Goal: Task Accomplishment & Management: Manage account settings

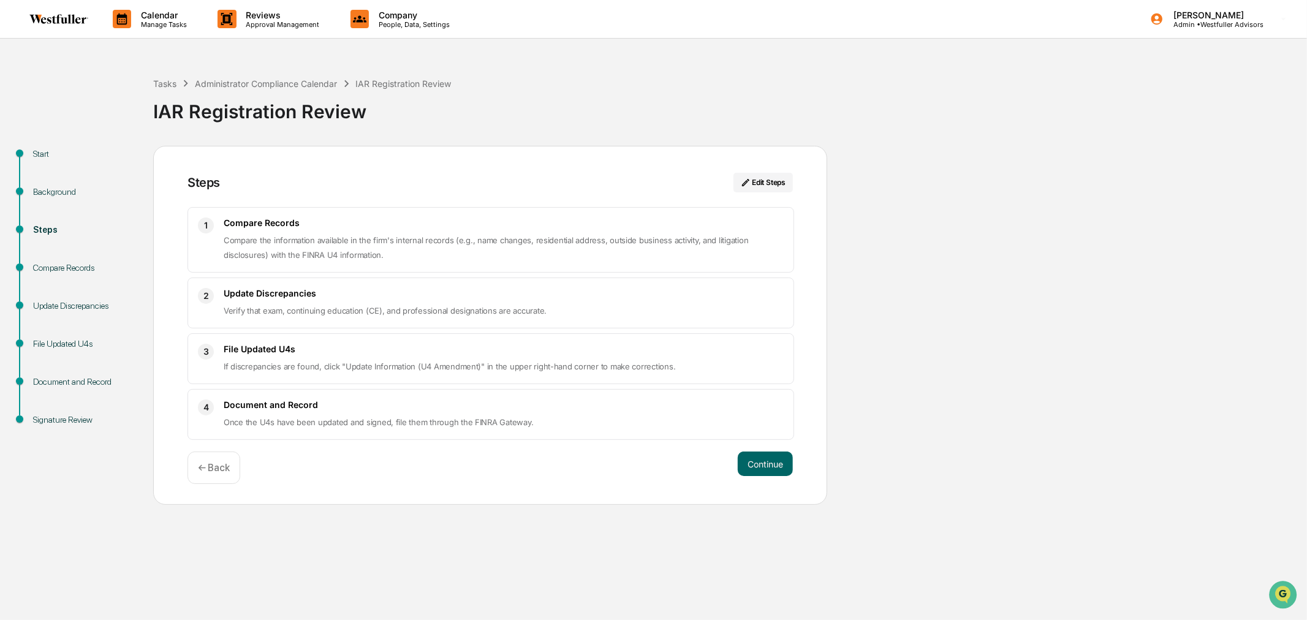
click at [235, 21] on icon at bounding box center [227, 19] width 18 height 18
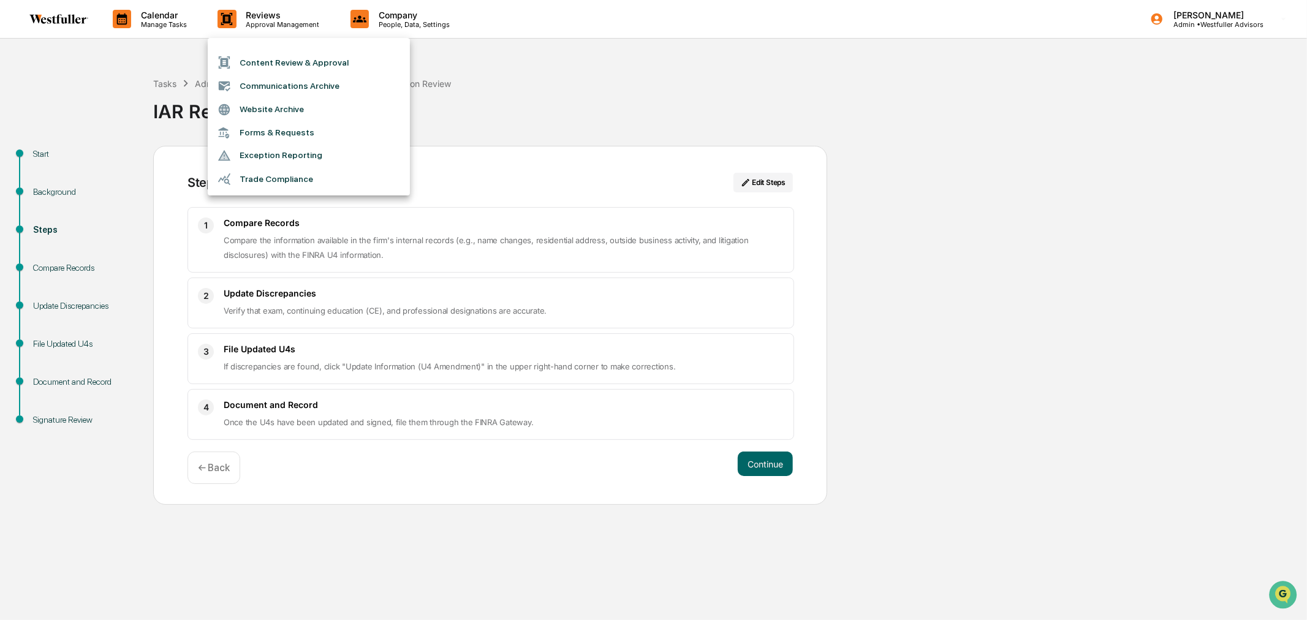
click at [589, 80] on div at bounding box center [653, 310] width 1307 height 620
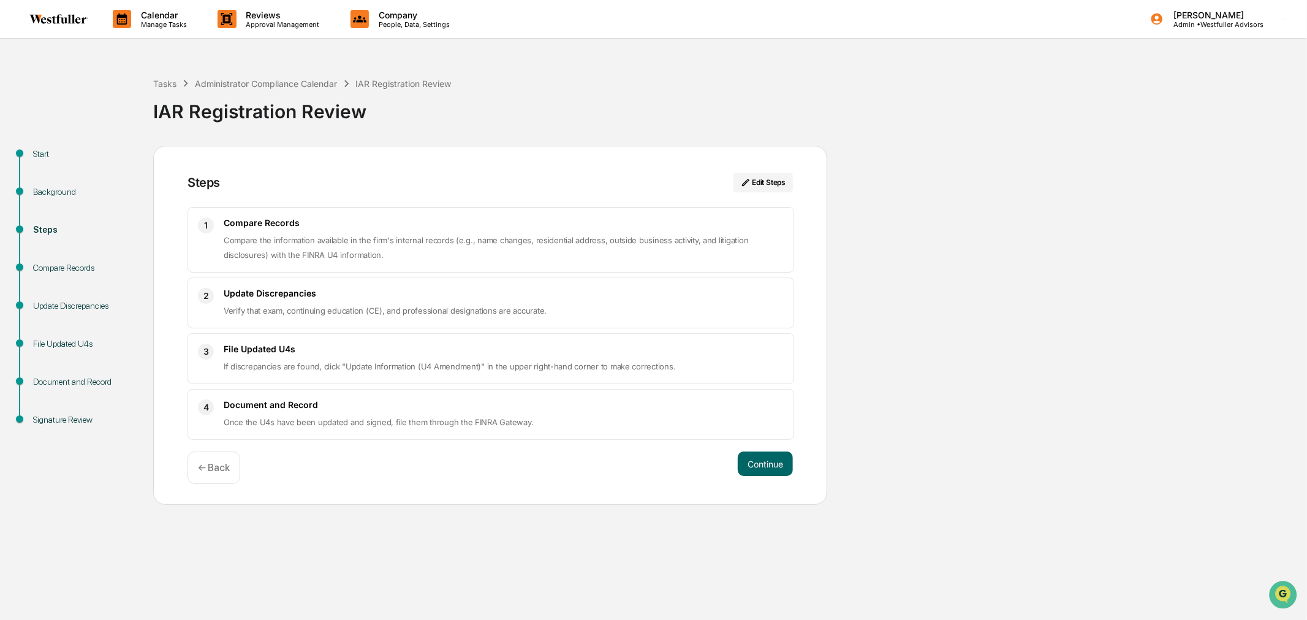
click at [137, 26] on p "Manage Tasks" at bounding box center [162, 24] width 62 height 9
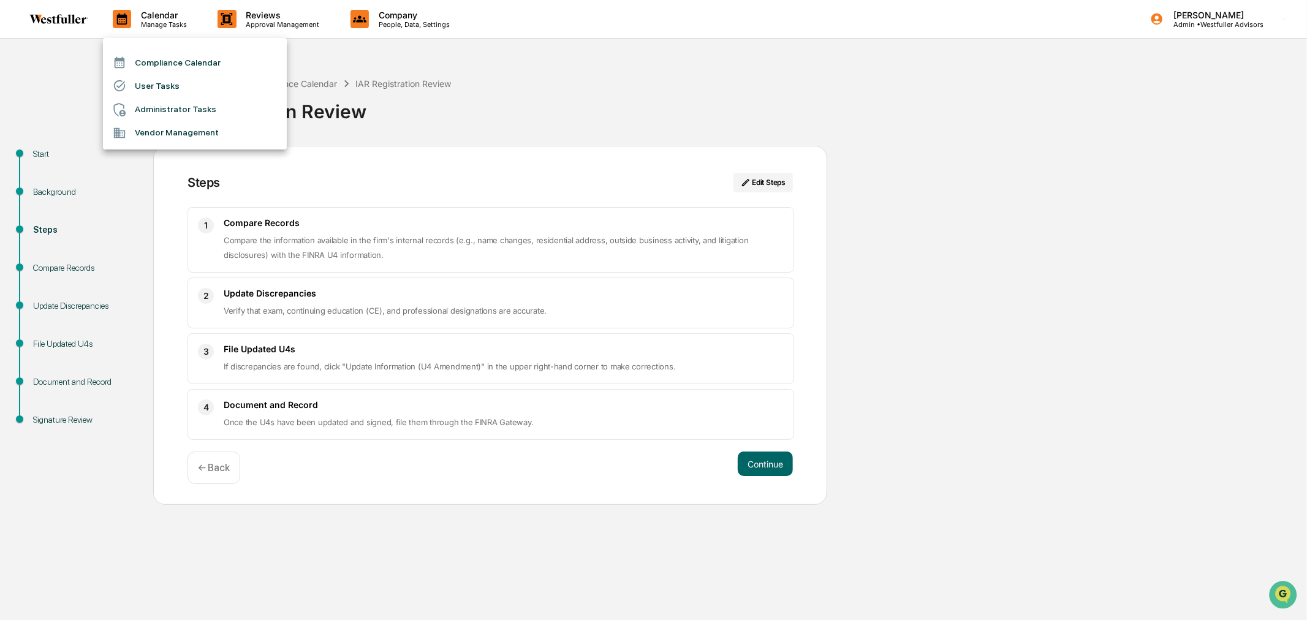
click at [153, 89] on li "User Tasks" at bounding box center [195, 85] width 184 height 23
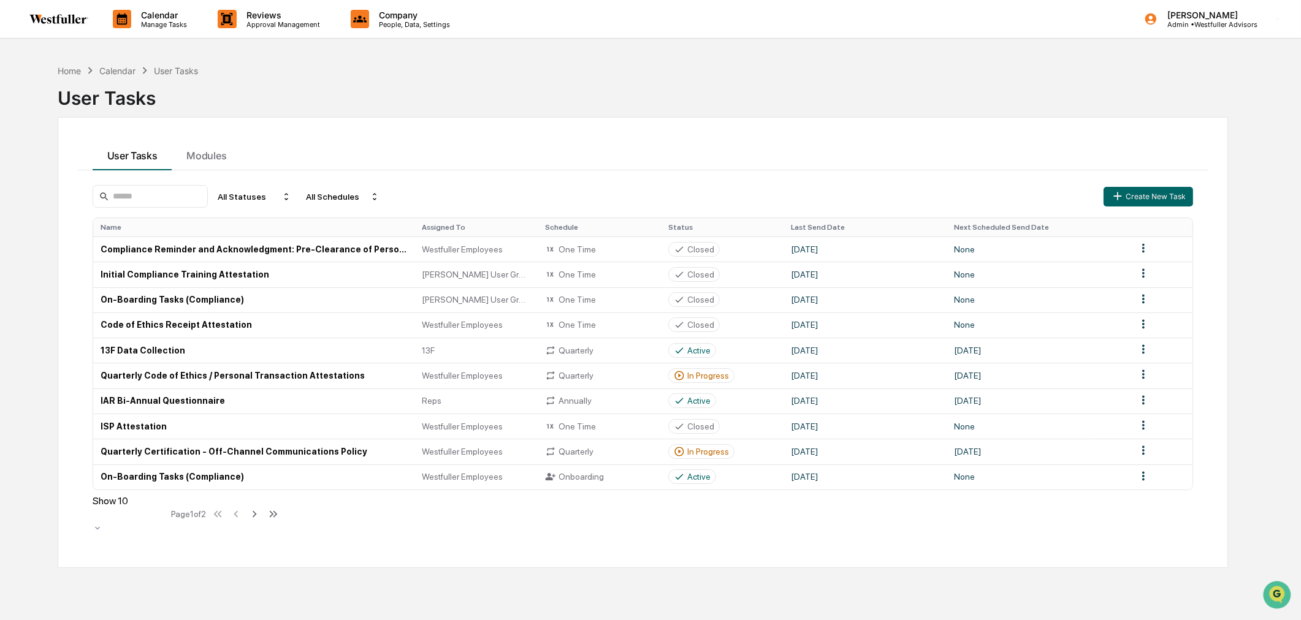
click at [77, 21] on img at bounding box center [58, 19] width 59 height 10
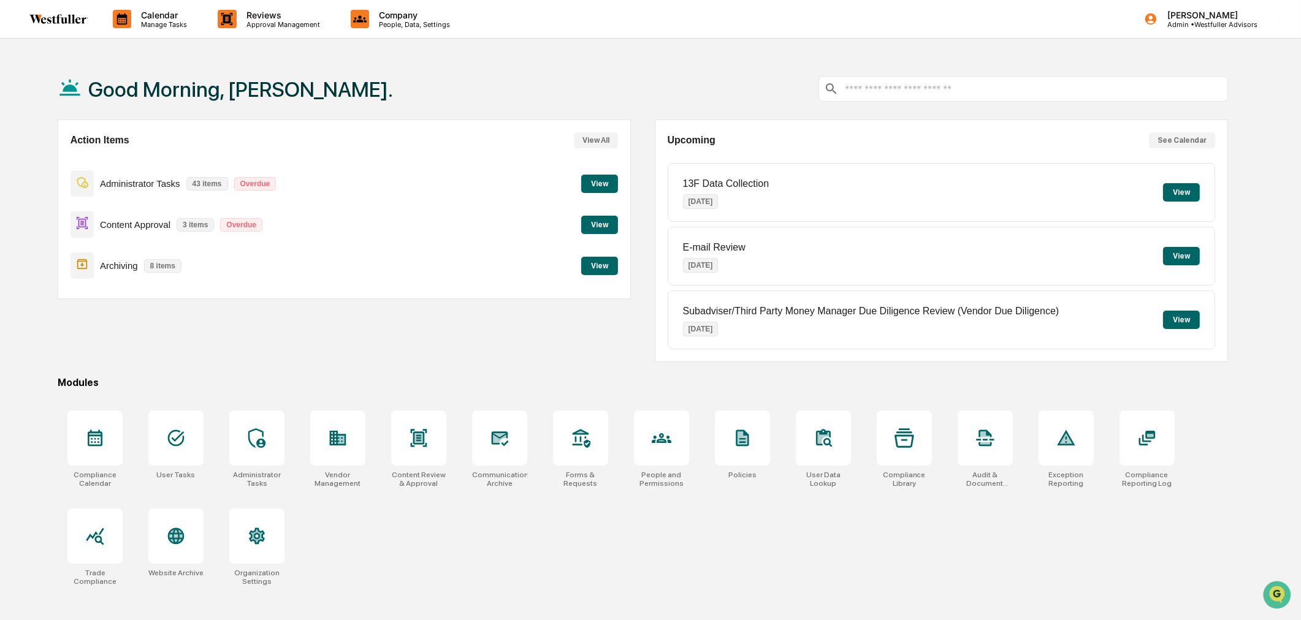
click at [283, 12] on p "Reviews" at bounding box center [281, 15] width 89 height 10
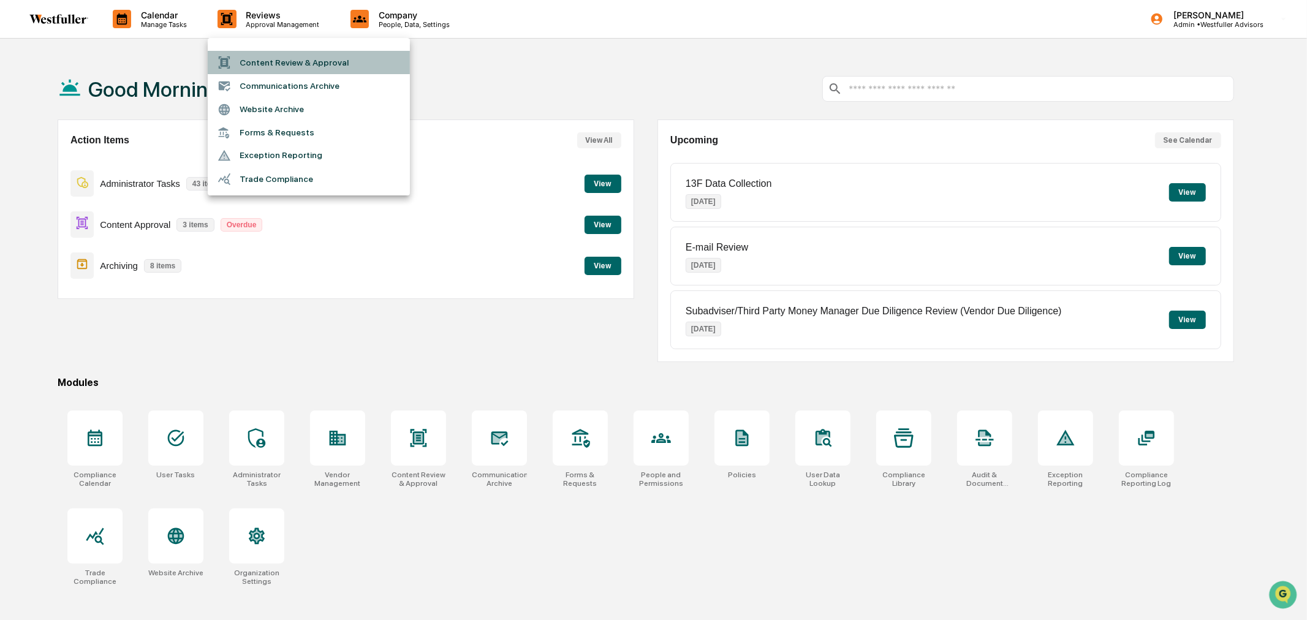
click at [288, 63] on li "Content Review & Approval" at bounding box center [309, 62] width 202 height 23
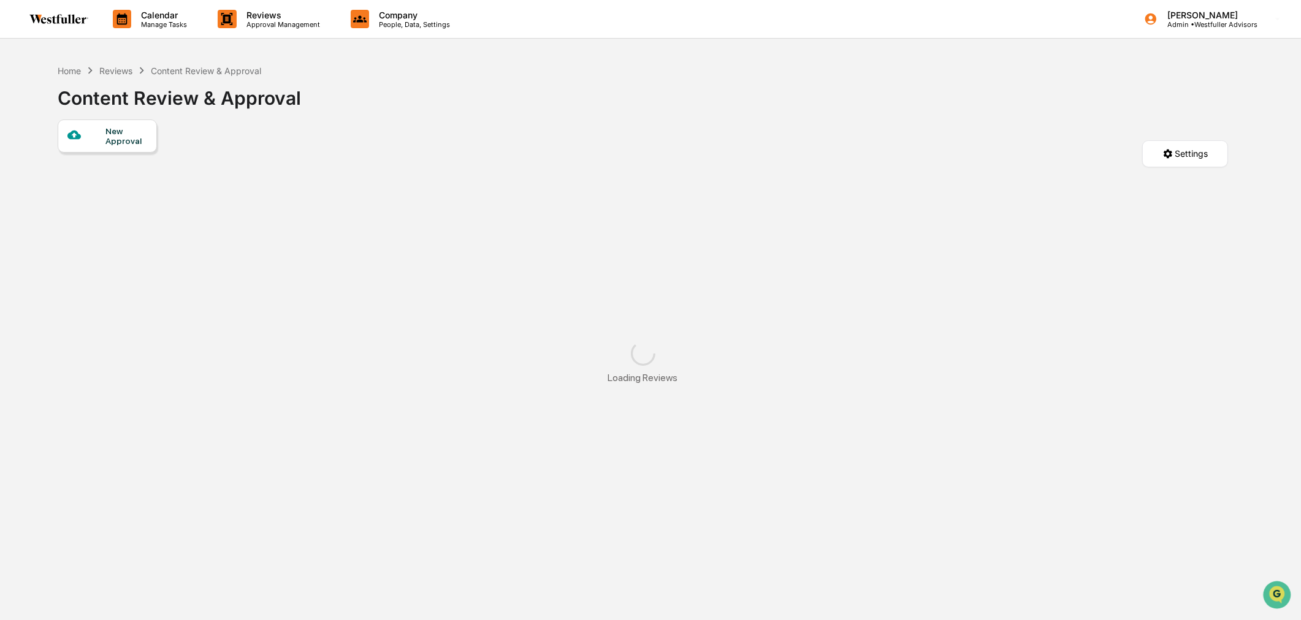
click at [273, 25] on p "Approval Management" at bounding box center [281, 24] width 89 height 9
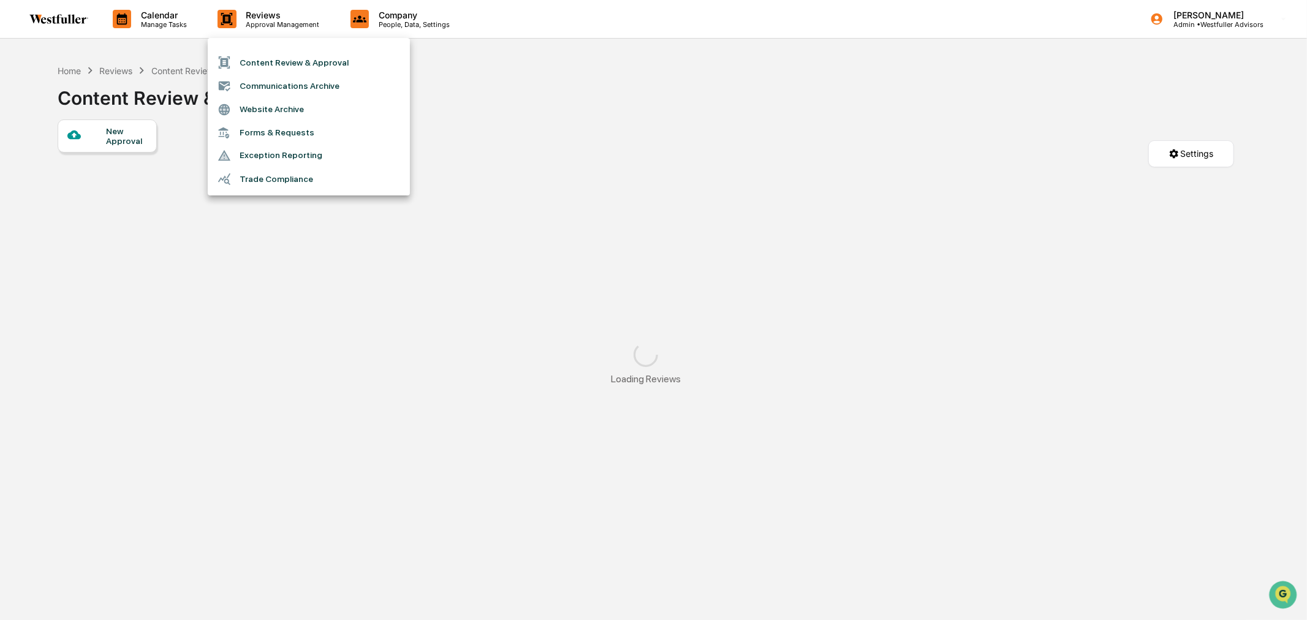
click at [616, 21] on div at bounding box center [653, 310] width 1307 height 620
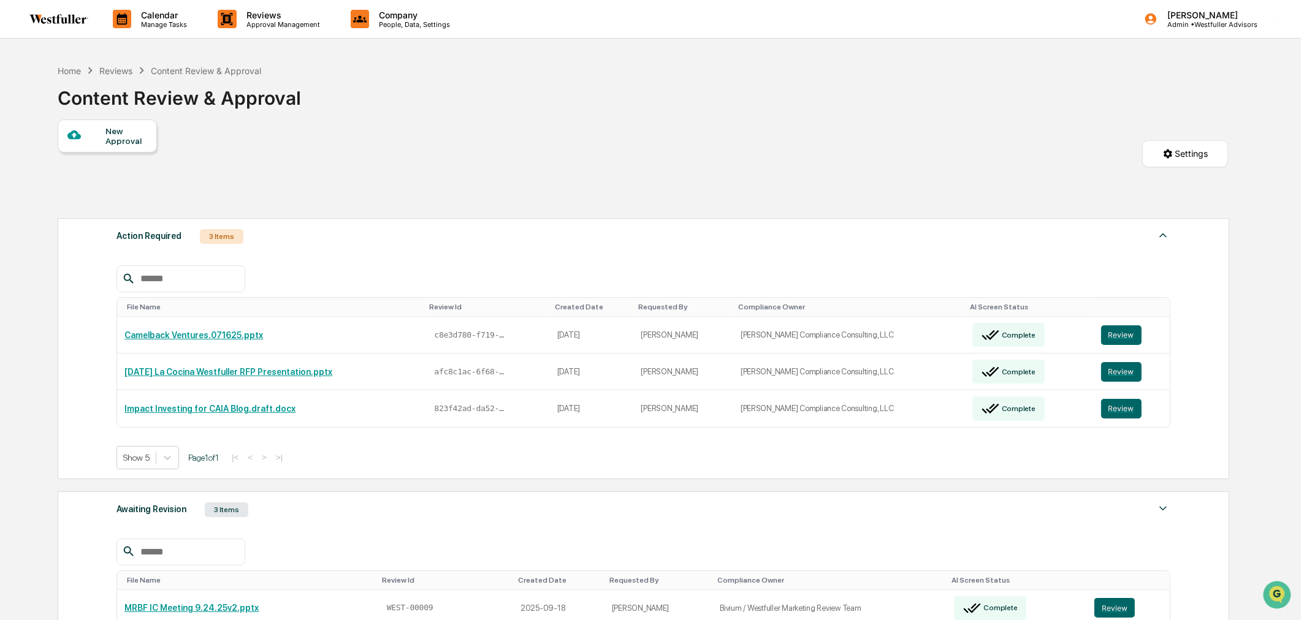
click at [248, 14] on p "Reviews" at bounding box center [281, 15] width 89 height 10
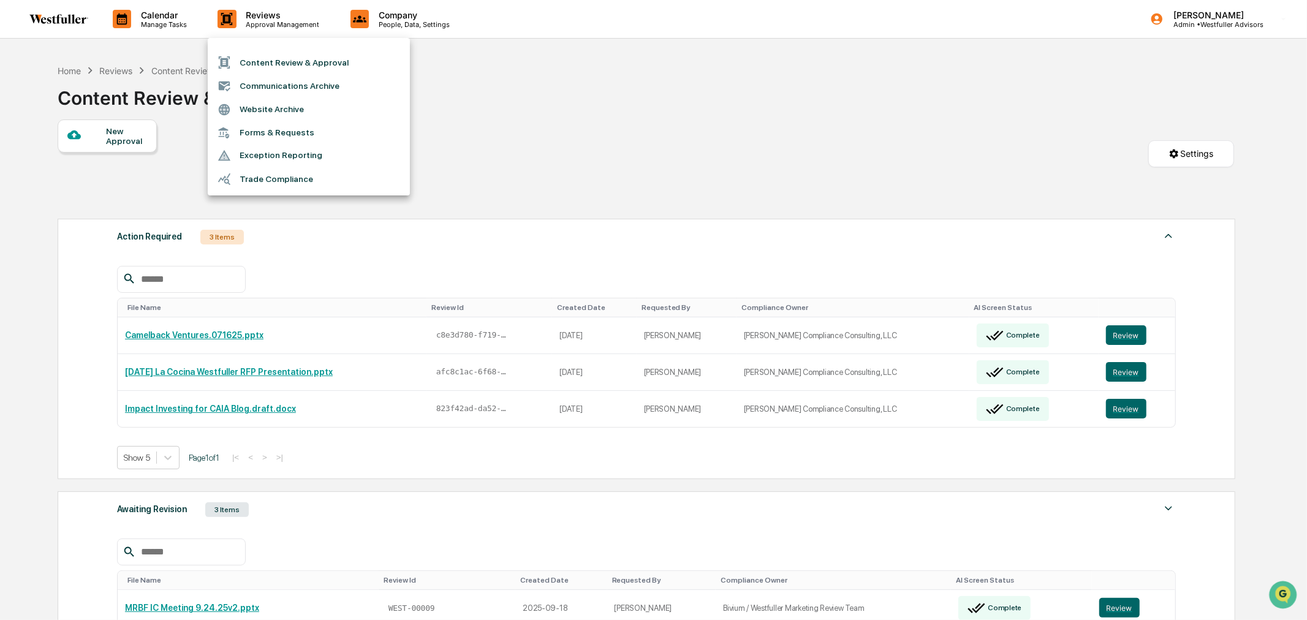
click at [259, 86] on li "Communications Archive" at bounding box center [309, 85] width 202 height 23
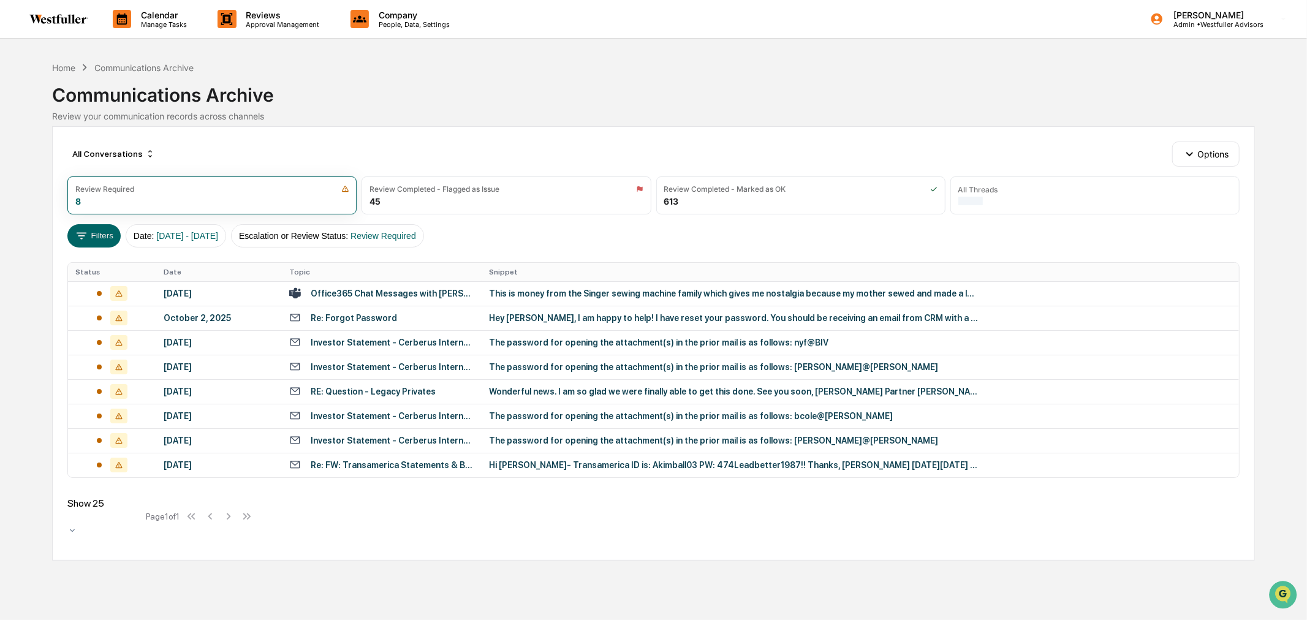
click at [400, 463] on div "Re: FW: Transamerica Statements & Benefits Summary" at bounding box center [393, 465] width 164 height 10
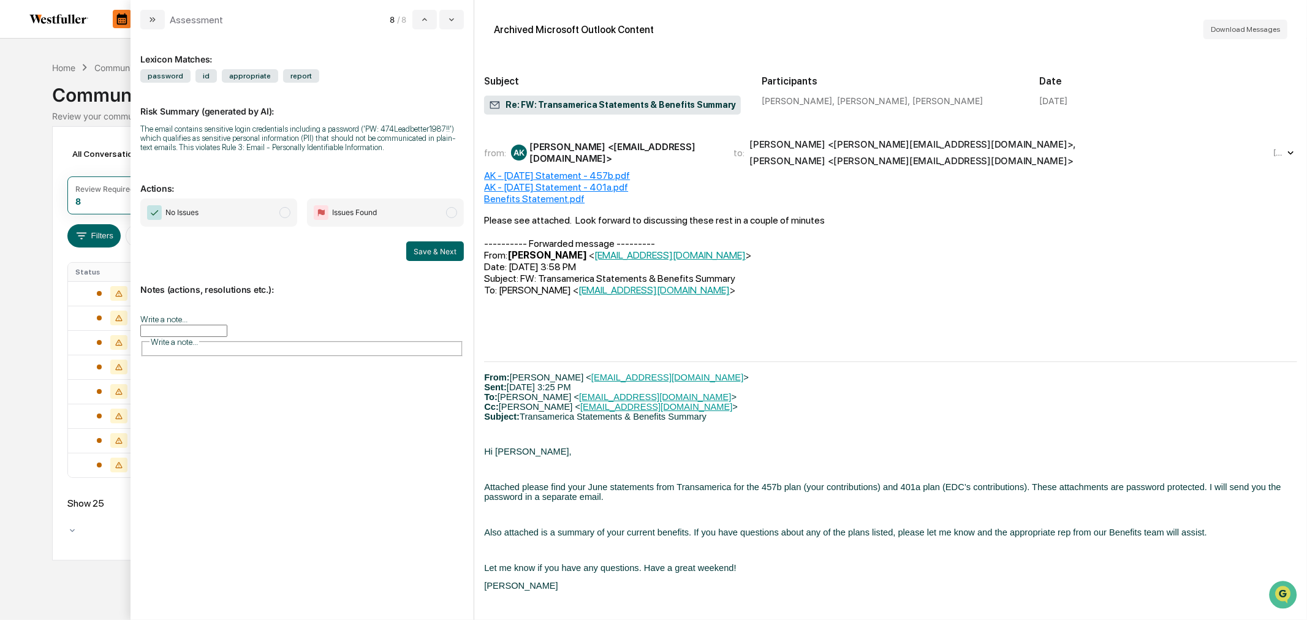
click at [798, 138] on div "from: AK [PERSON_NAME] <[EMAIL_ADDRESS][DOMAIN_NAME]> to: [PERSON_NAME] <[PERSO…" at bounding box center [890, 152] width 813 height 34
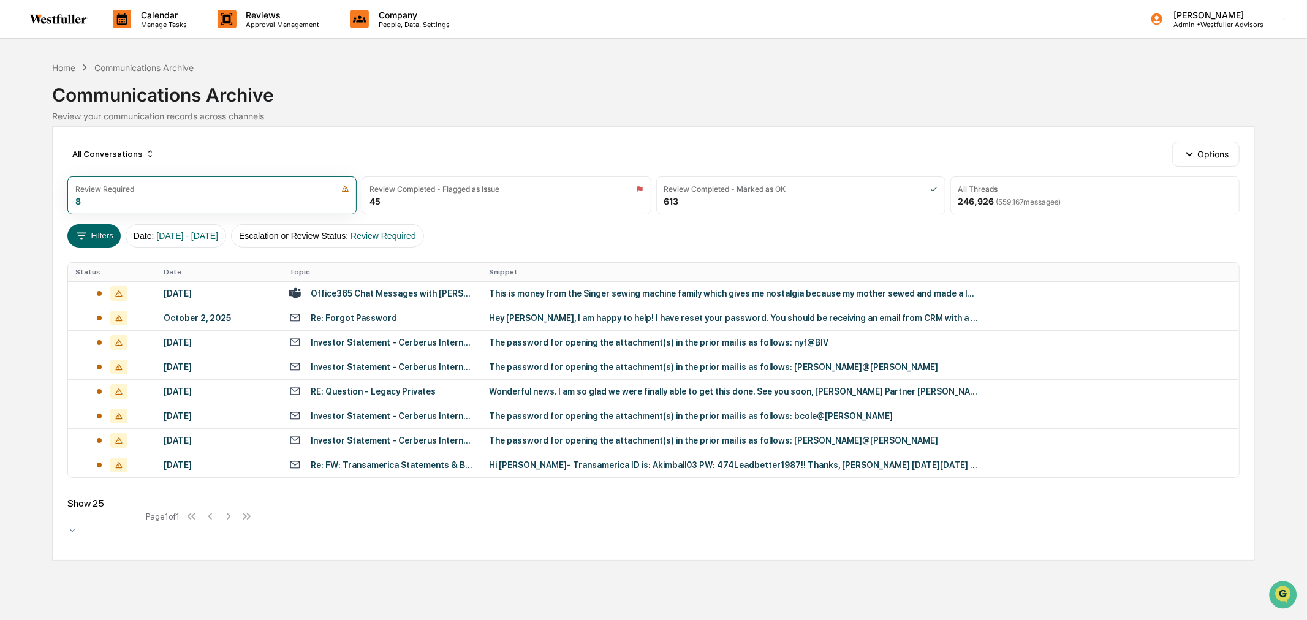
click at [31, 211] on div "Calendar Manage Tasks Reviews Approval Management Company People, Data, Setting…" at bounding box center [653, 310] width 1307 height 620
click at [412, 436] on div "Investor Statement - Cerberus International II, LP. Class A - [DATE]" at bounding box center [393, 441] width 164 height 10
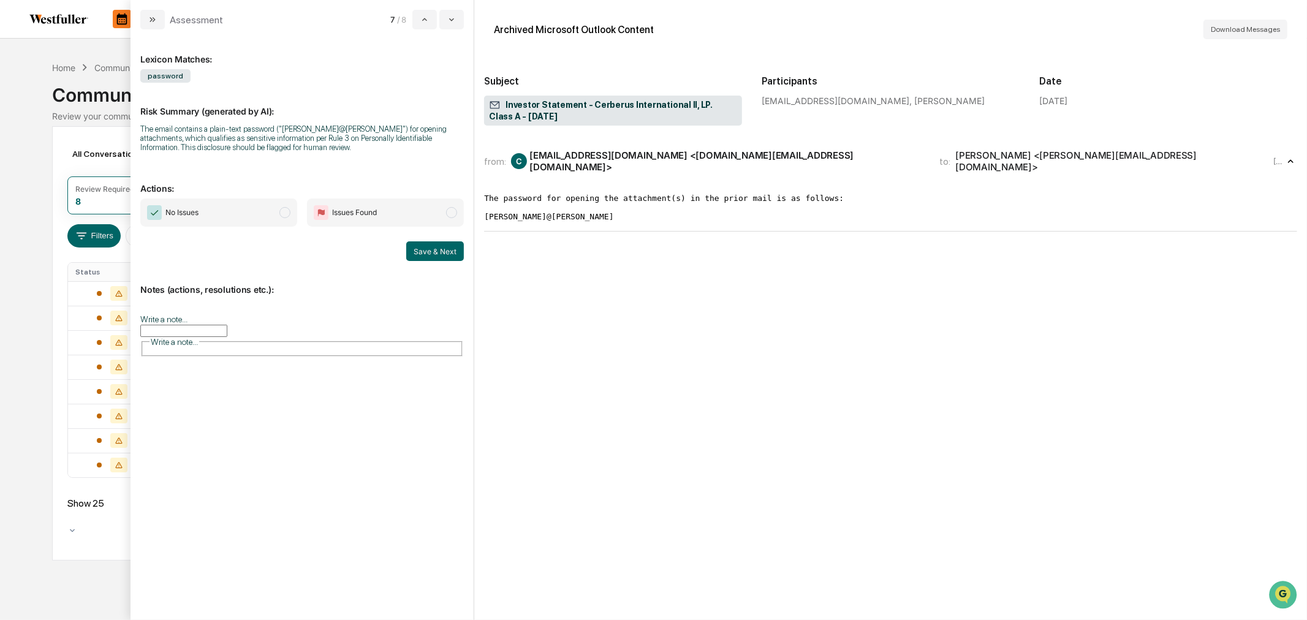
click at [261, 215] on span "No Issues" at bounding box center [218, 213] width 157 height 28
click at [423, 253] on button "Save & Next" at bounding box center [435, 251] width 58 height 20
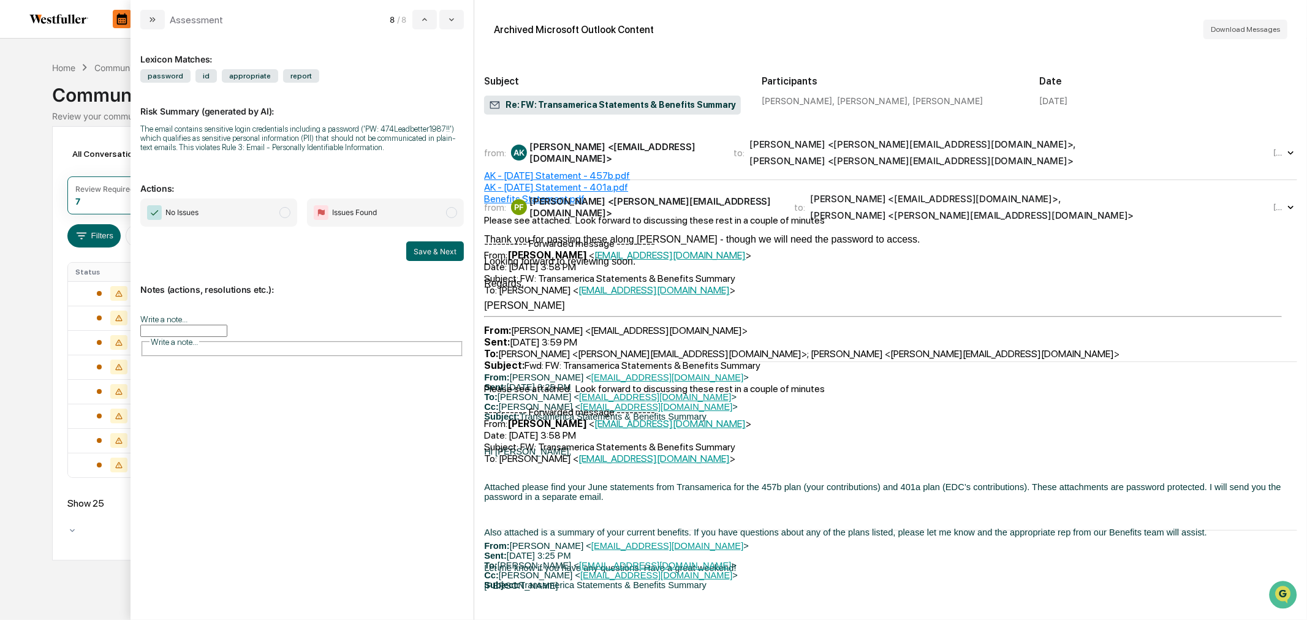
click at [422, 16] on icon "modal" at bounding box center [425, 20] width 10 height 10
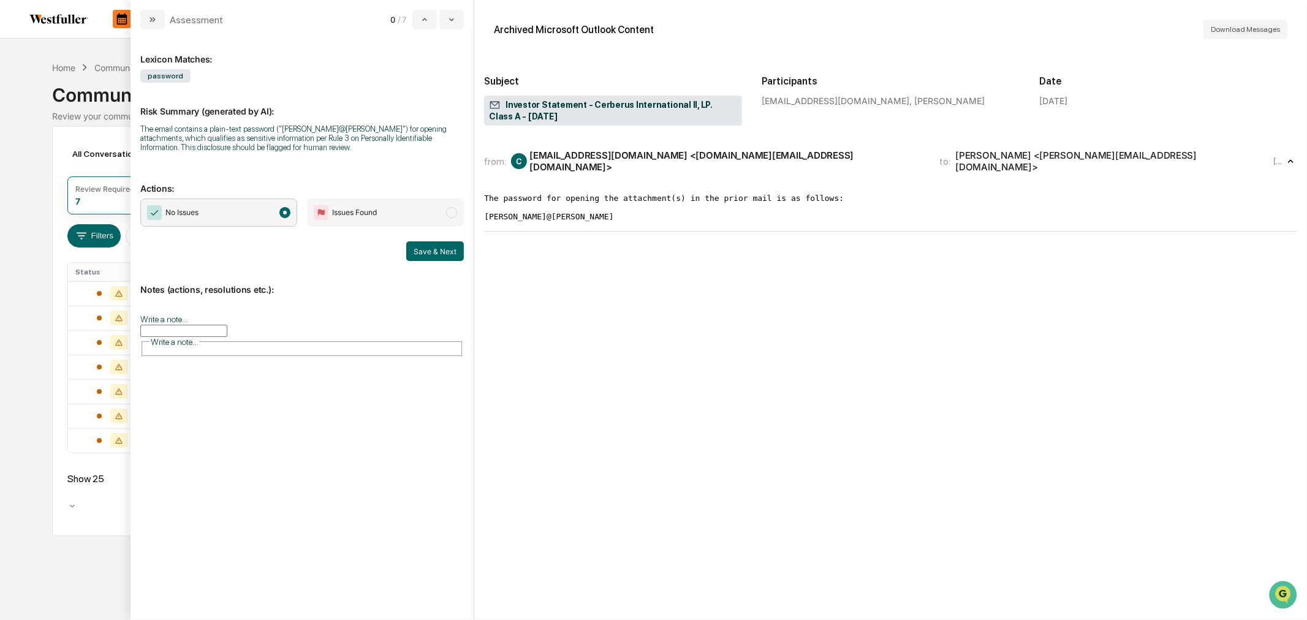
click at [422, 16] on icon "modal" at bounding box center [425, 20] width 10 height 10
click at [443, 21] on button "modal" at bounding box center [451, 20] width 25 height 20
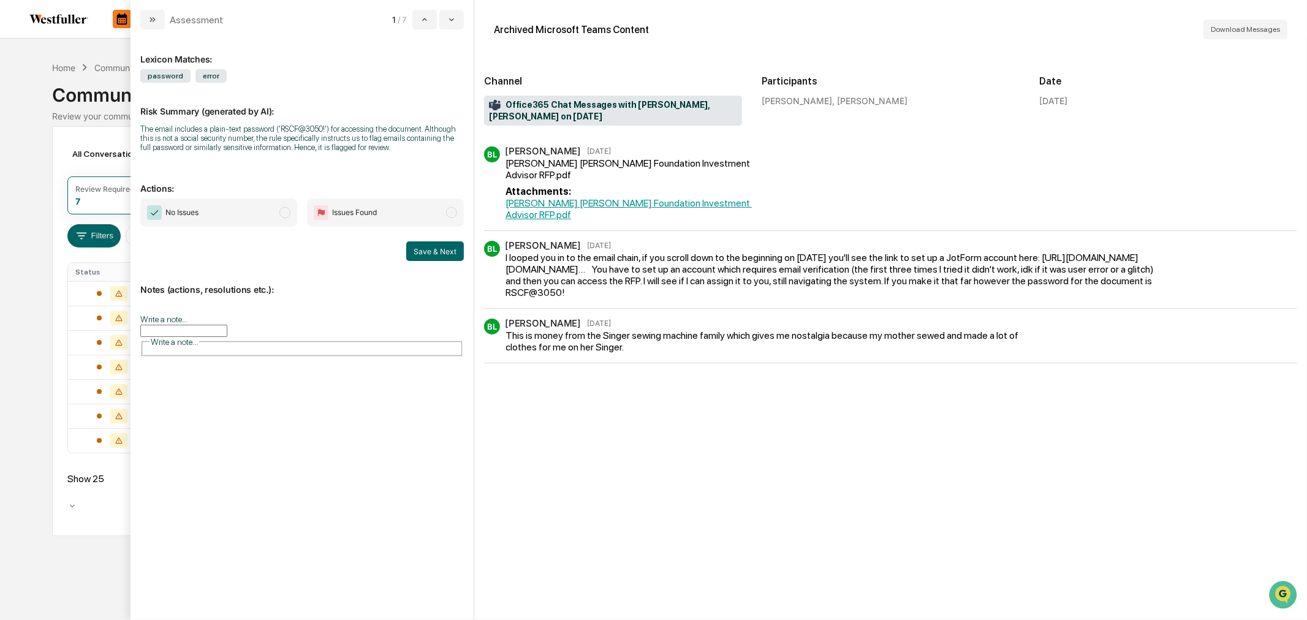
click at [237, 221] on span "No Issues" at bounding box center [218, 213] width 157 height 28
click at [436, 246] on button "Save & Next" at bounding box center [435, 251] width 58 height 20
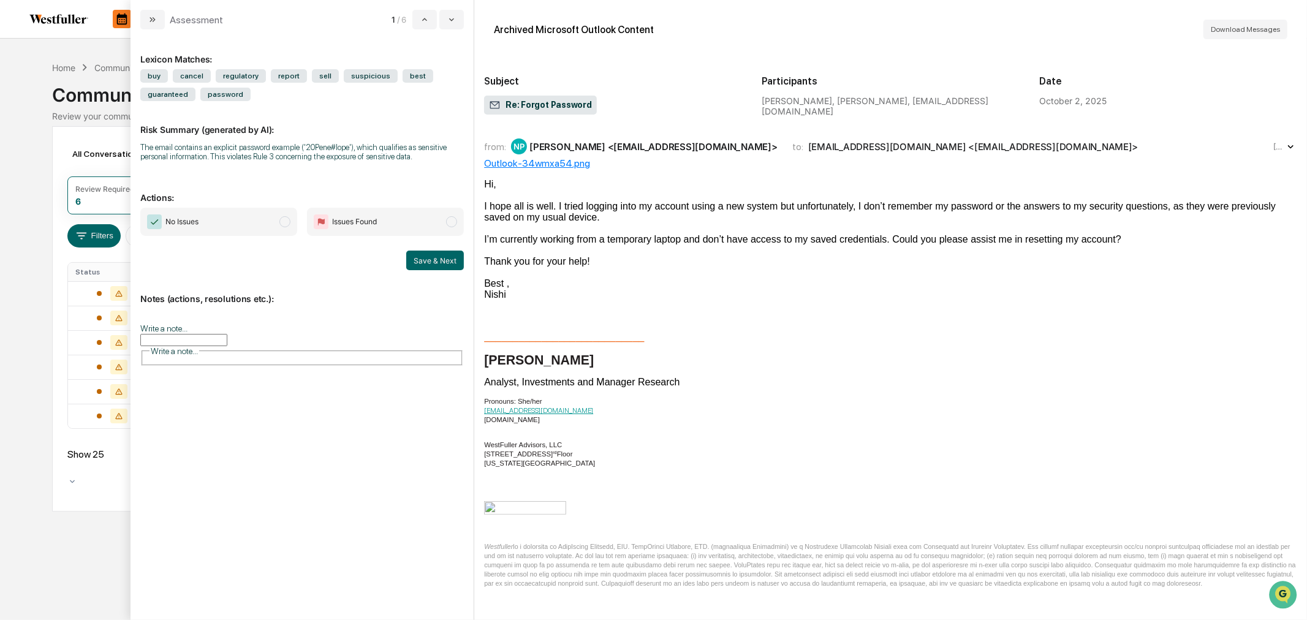
click at [210, 212] on span "No Issues" at bounding box center [218, 222] width 157 height 28
click at [446, 260] on button "Save & Next" at bounding box center [435, 261] width 58 height 20
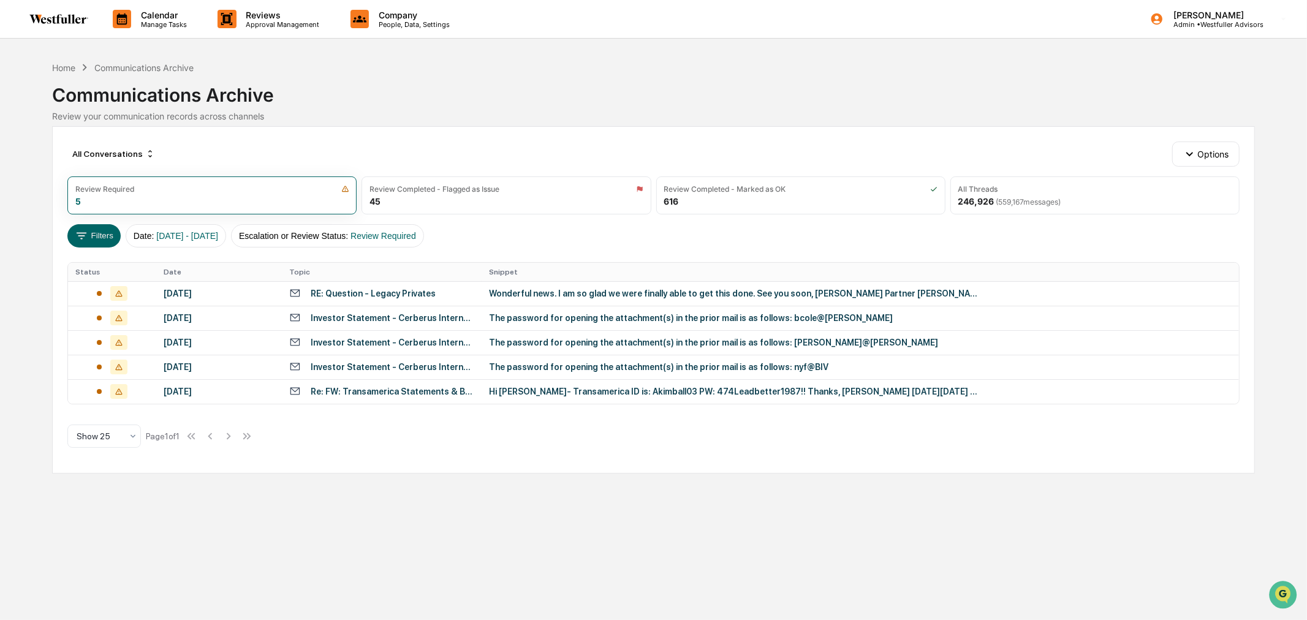
click at [427, 19] on p "Company" at bounding box center [412, 15] width 87 height 10
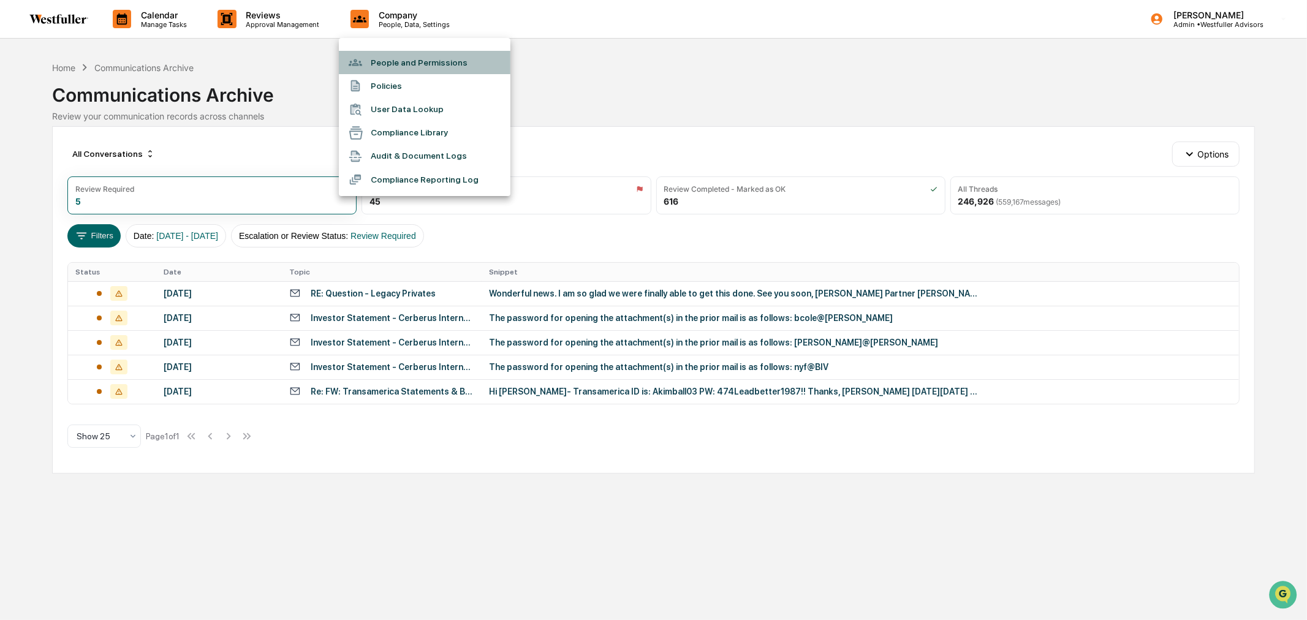
click at [419, 68] on li "People and Permissions" at bounding box center [425, 62] width 172 height 23
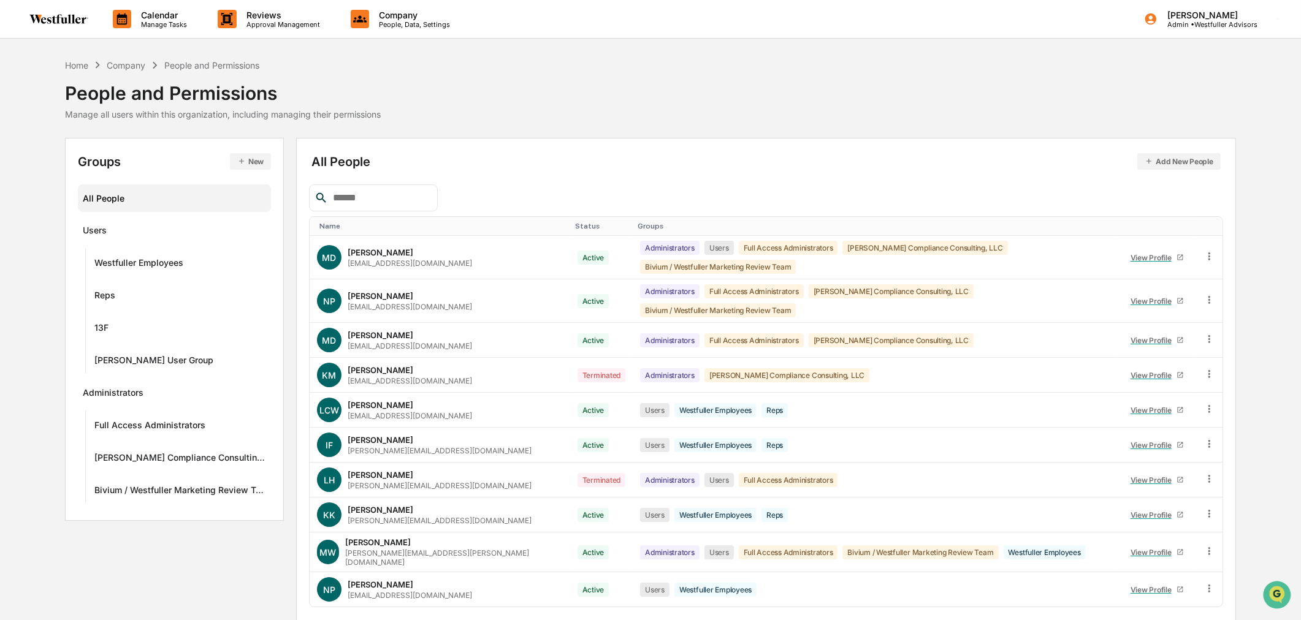
click at [365, 206] on div at bounding box center [373, 197] width 129 height 27
click at [368, 199] on input "text" at bounding box center [380, 198] width 104 height 16
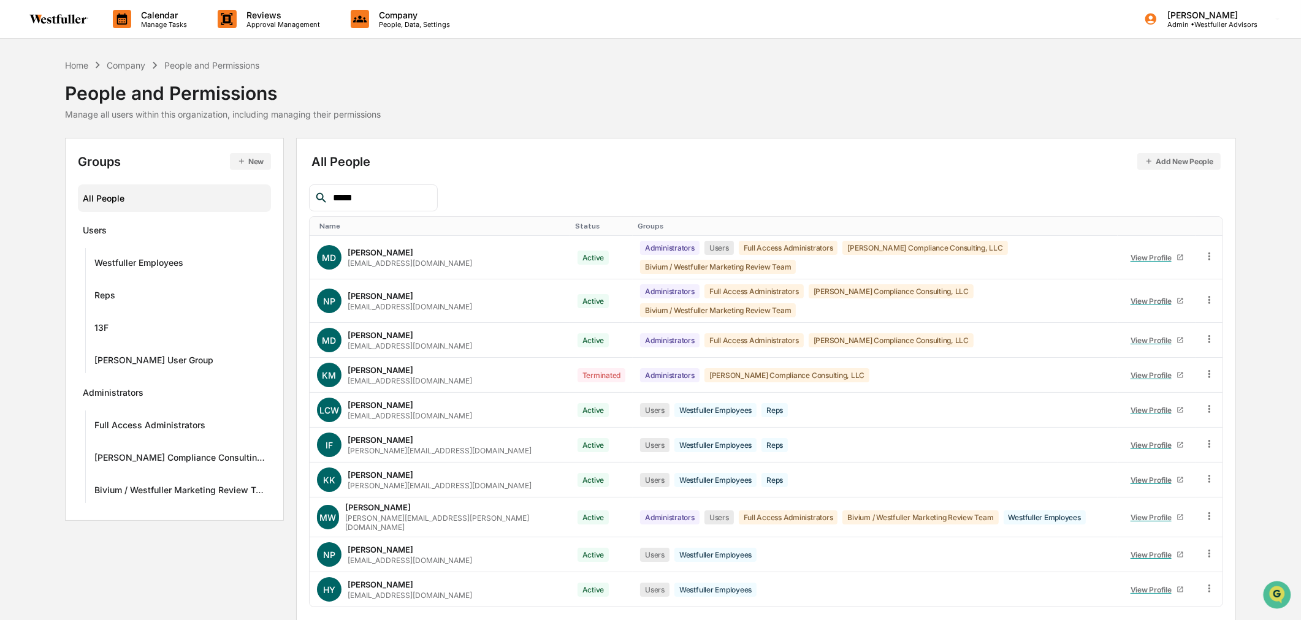
type input "******"
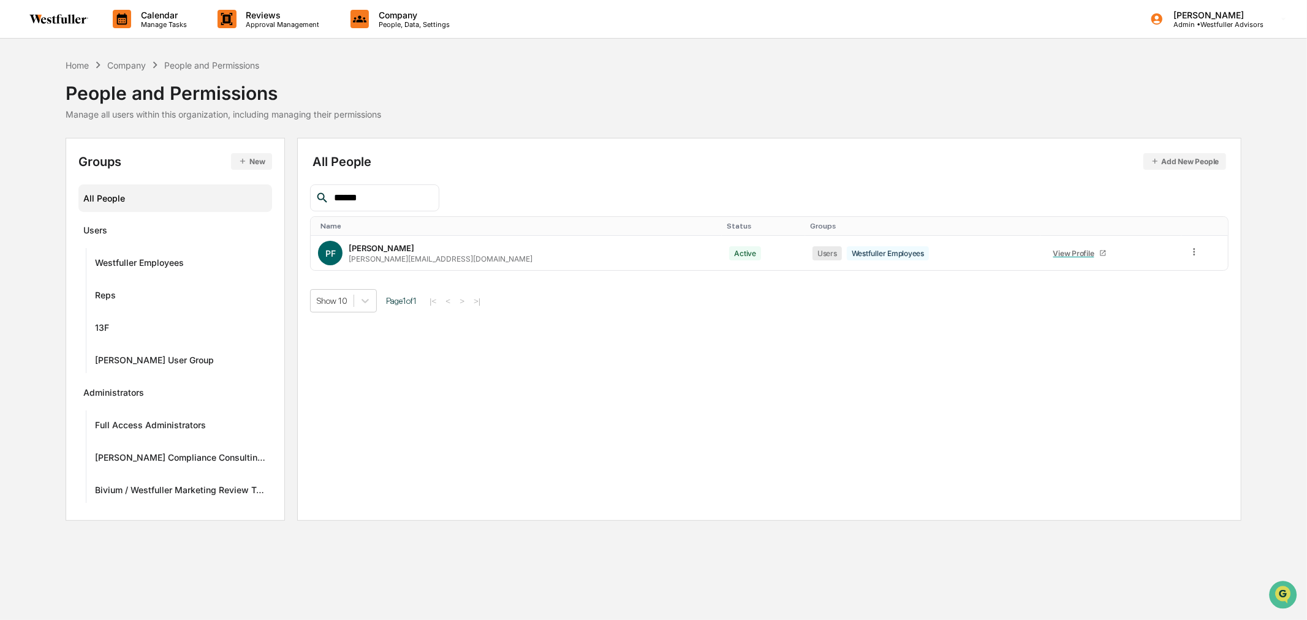
drag, startPoint x: 382, startPoint y: 194, endPoint x: 329, endPoint y: 184, distance: 53.6
click at [329, 184] on div "******" at bounding box center [374, 197] width 129 height 27
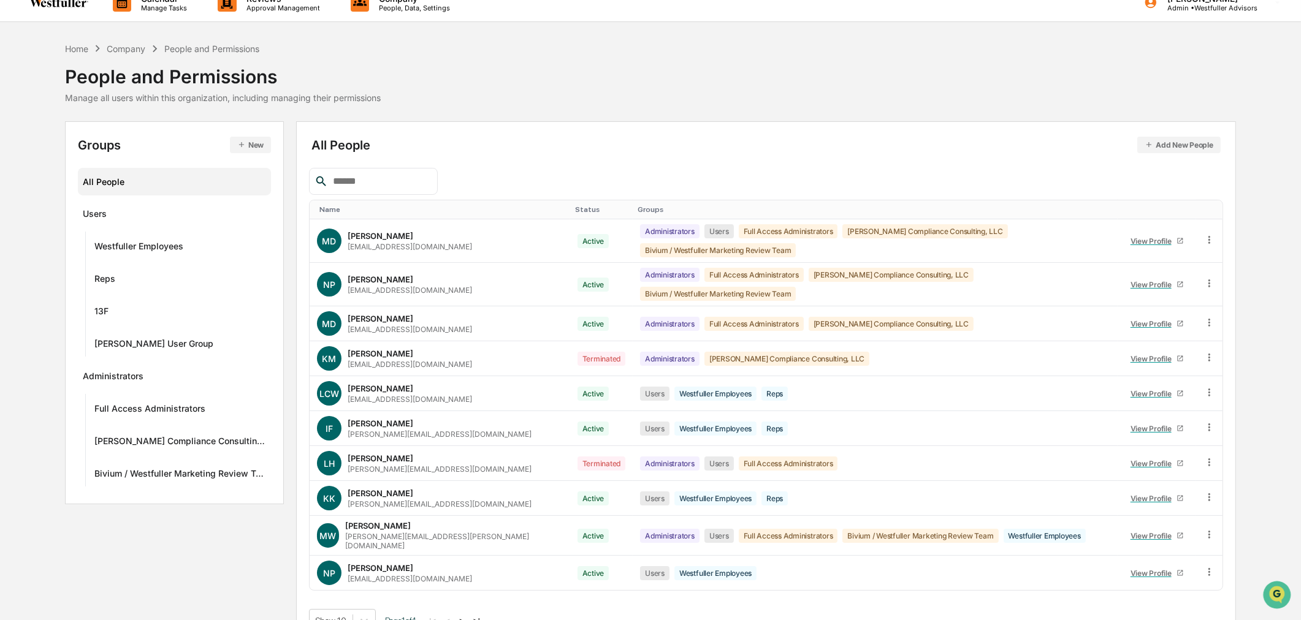
scroll to position [20, 0]
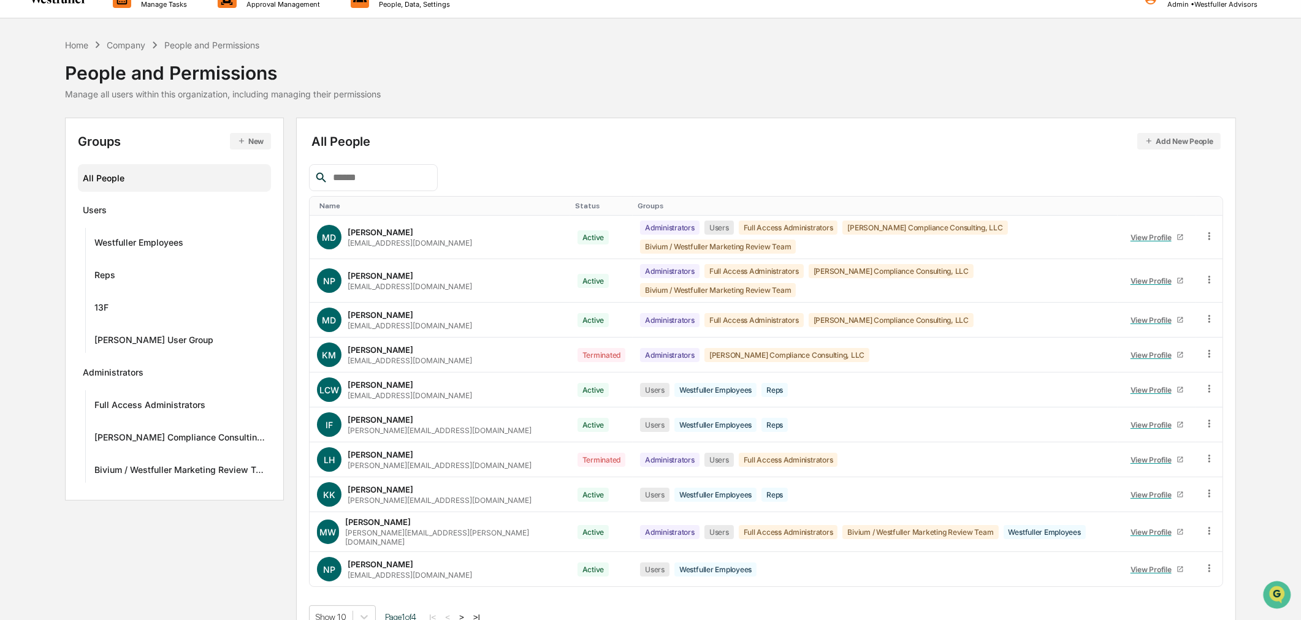
click at [481, 612] on button ">|" at bounding box center [477, 617] width 14 height 10
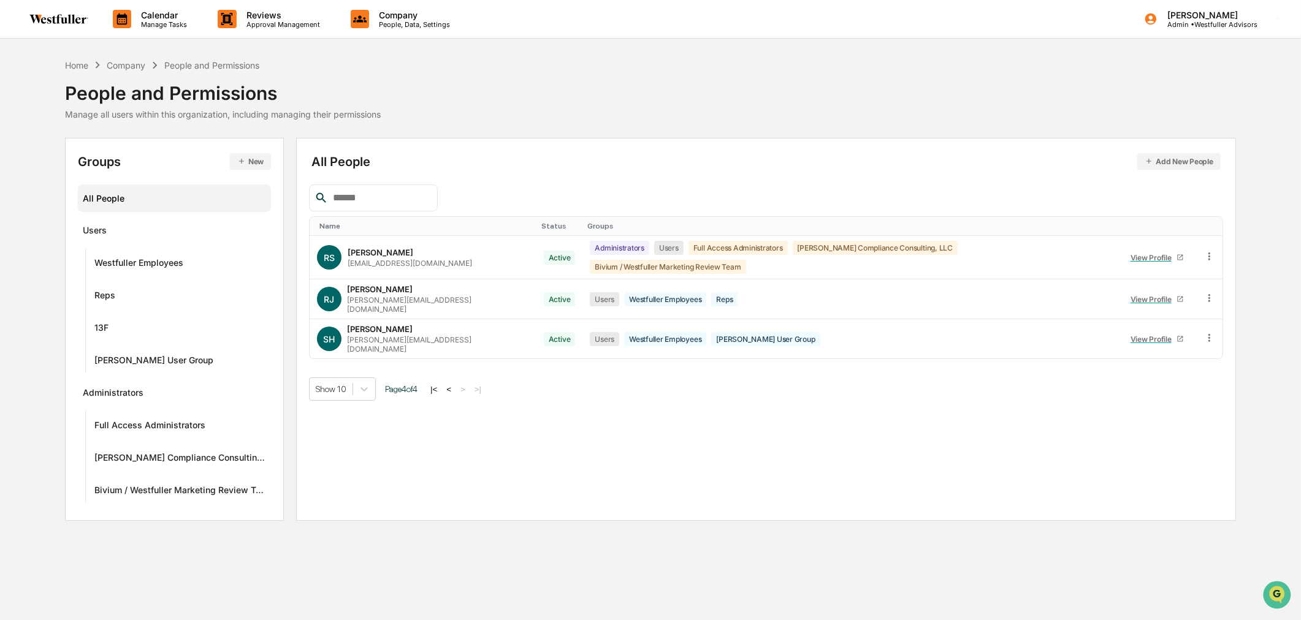
scroll to position [0, 0]
click at [442, 384] on button "|<" at bounding box center [435, 389] width 14 height 10
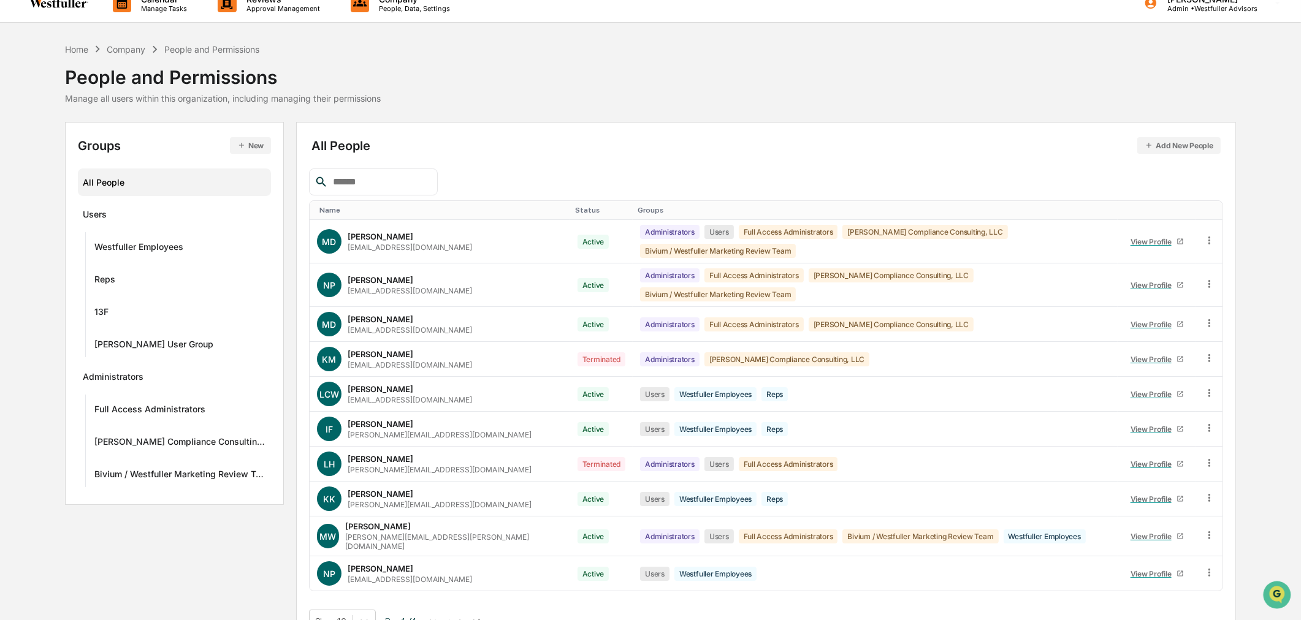
scroll to position [20, 0]
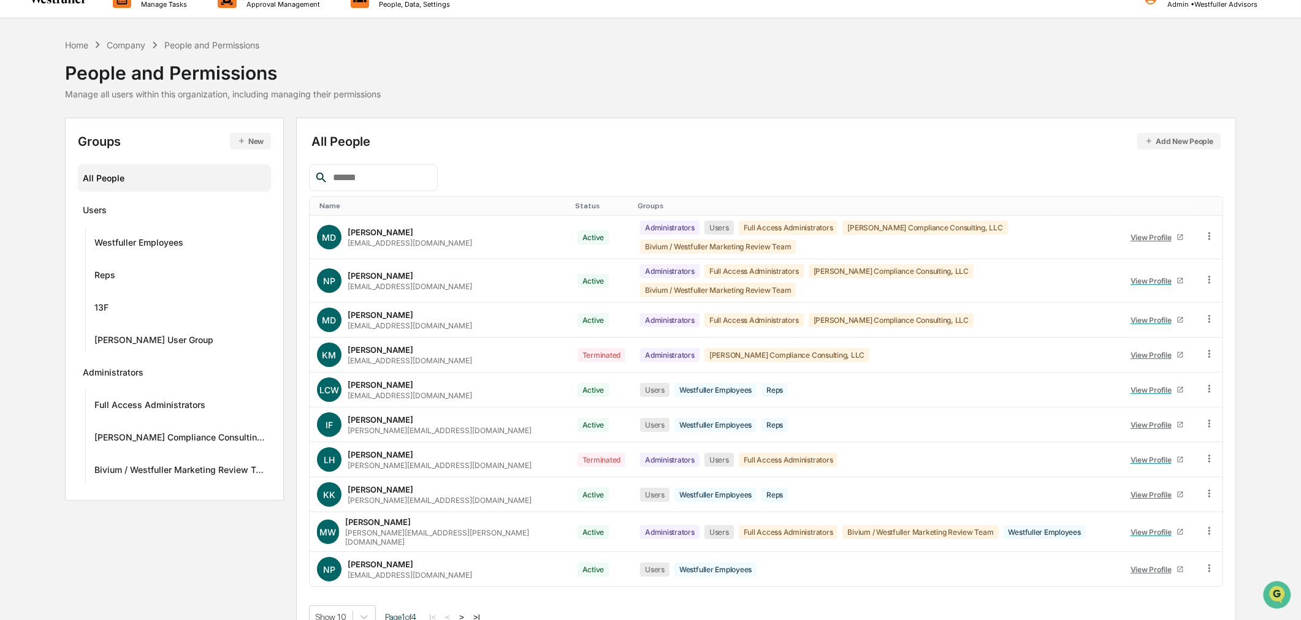
click at [358, 596] on body "Calendar Manage Tasks Reviews Approval Management Company People, Data, Setting…" at bounding box center [650, 311] width 1301 height 662
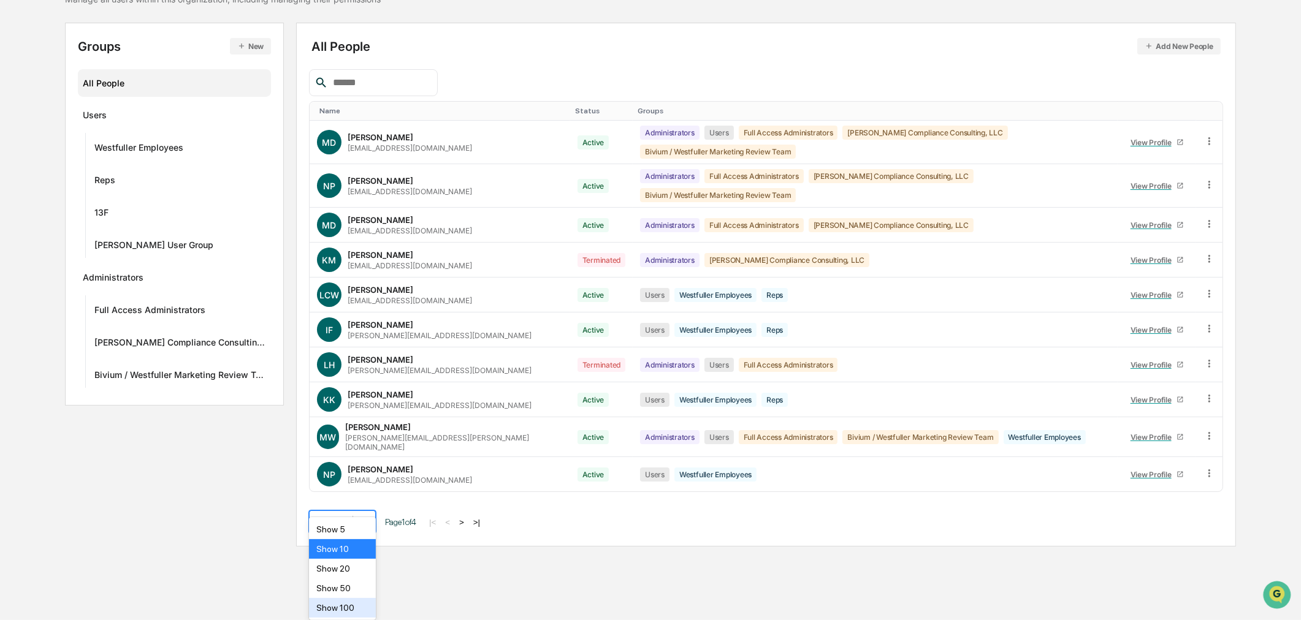
click at [358, 614] on div "Show 100" at bounding box center [342, 608] width 67 height 20
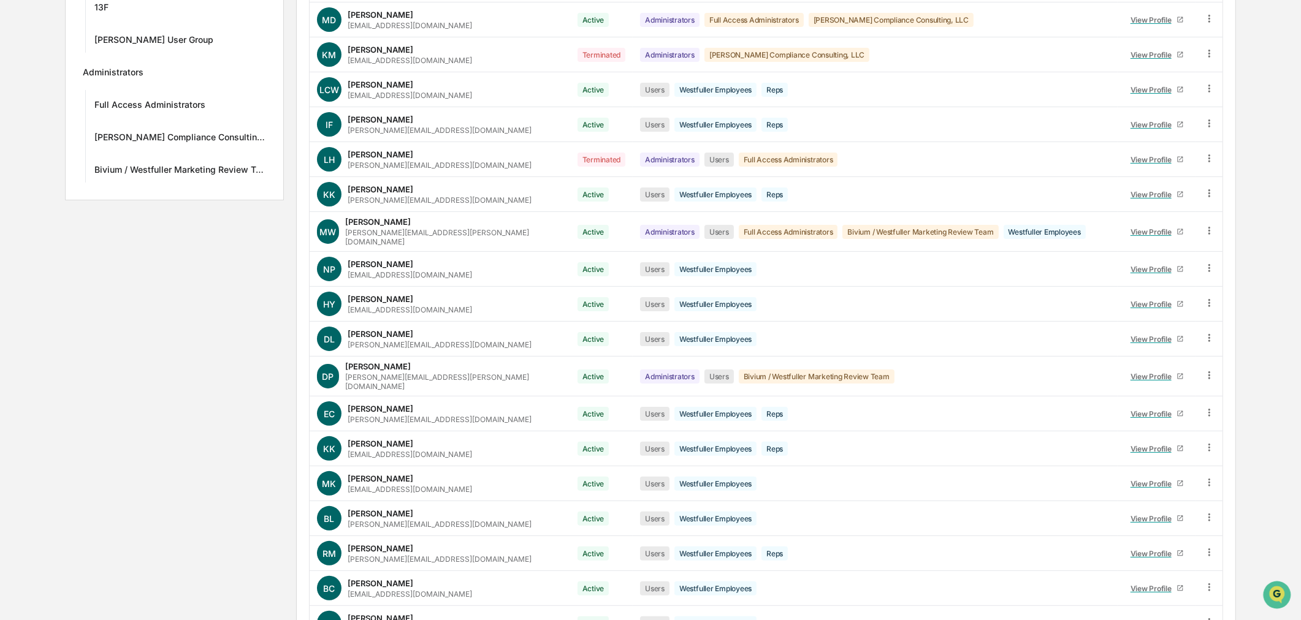
scroll to position [0, 0]
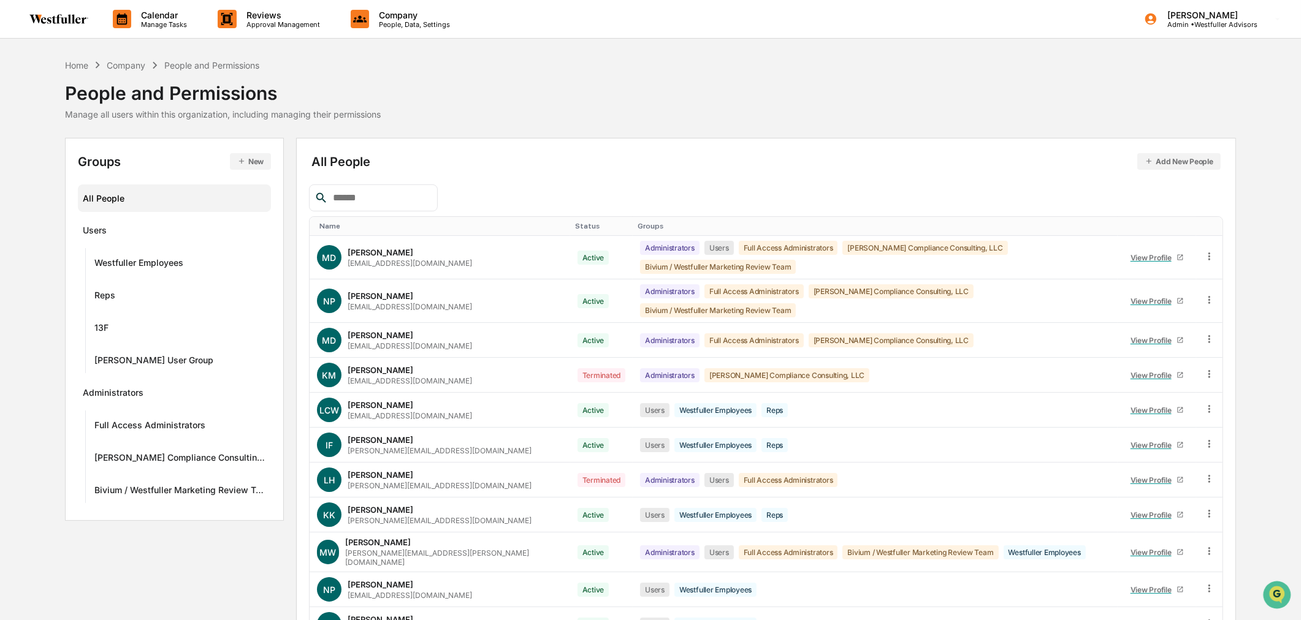
click at [260, 20] on p "Approval Management" at bounding box center [281, 24] width 89 height 9
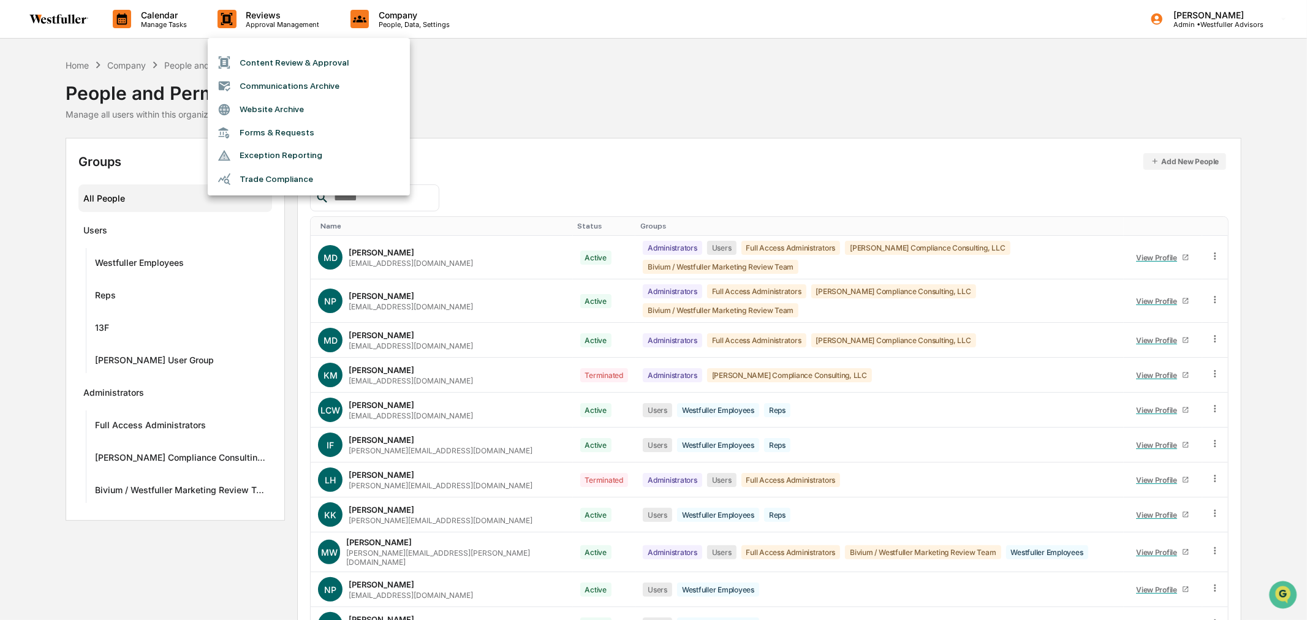
click at [187, 23] on div at bounding box center [653, 310] width 1307 height 620
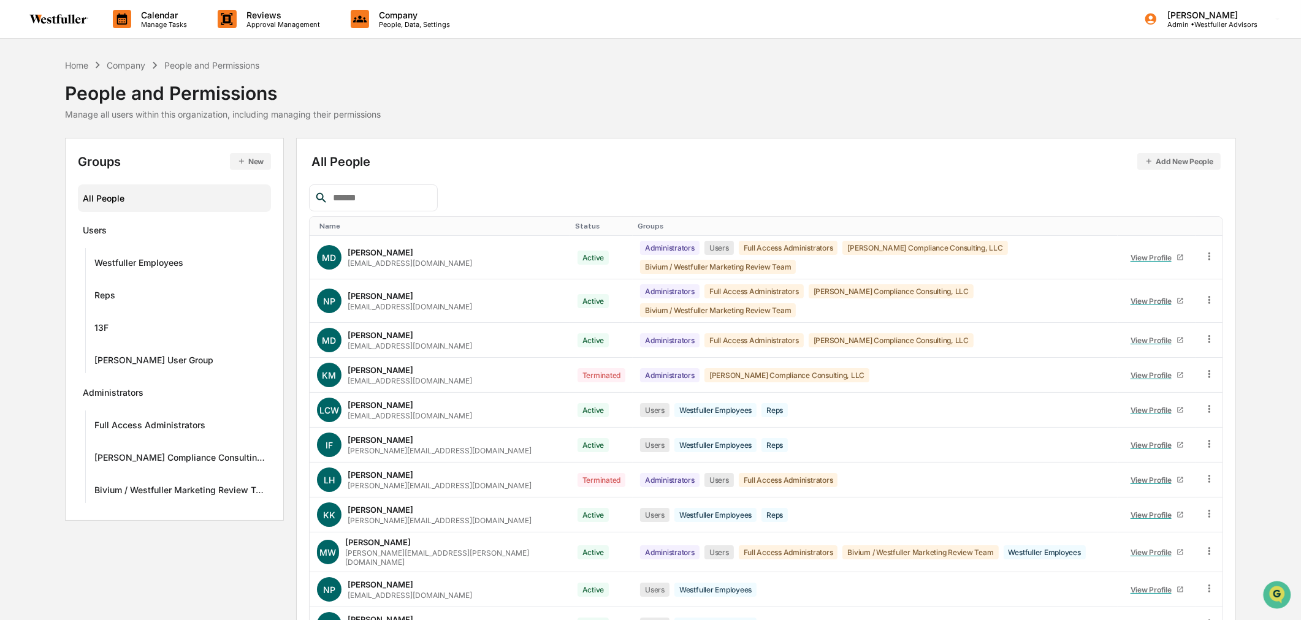
click at [161, 20] on p "Manage Tasks" at bounding box center [162, 24] width 62 height 9
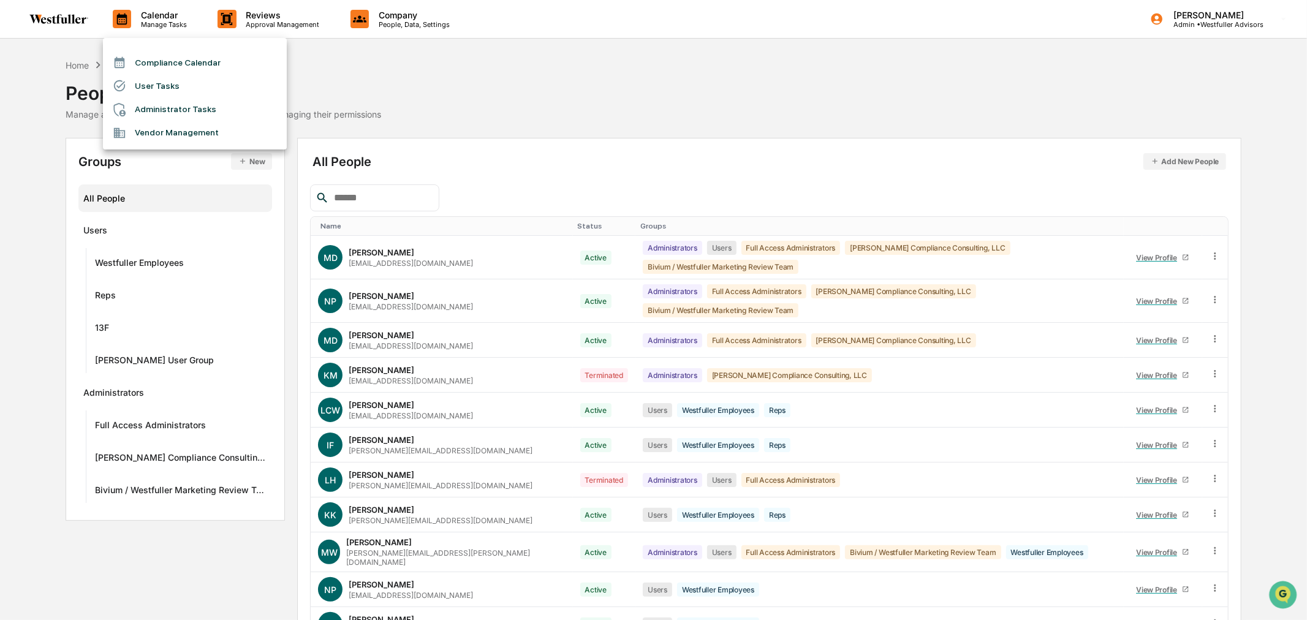
click at [193, 86] on li "User Tasks" at bounding box center [195, 85] width 184 height 23
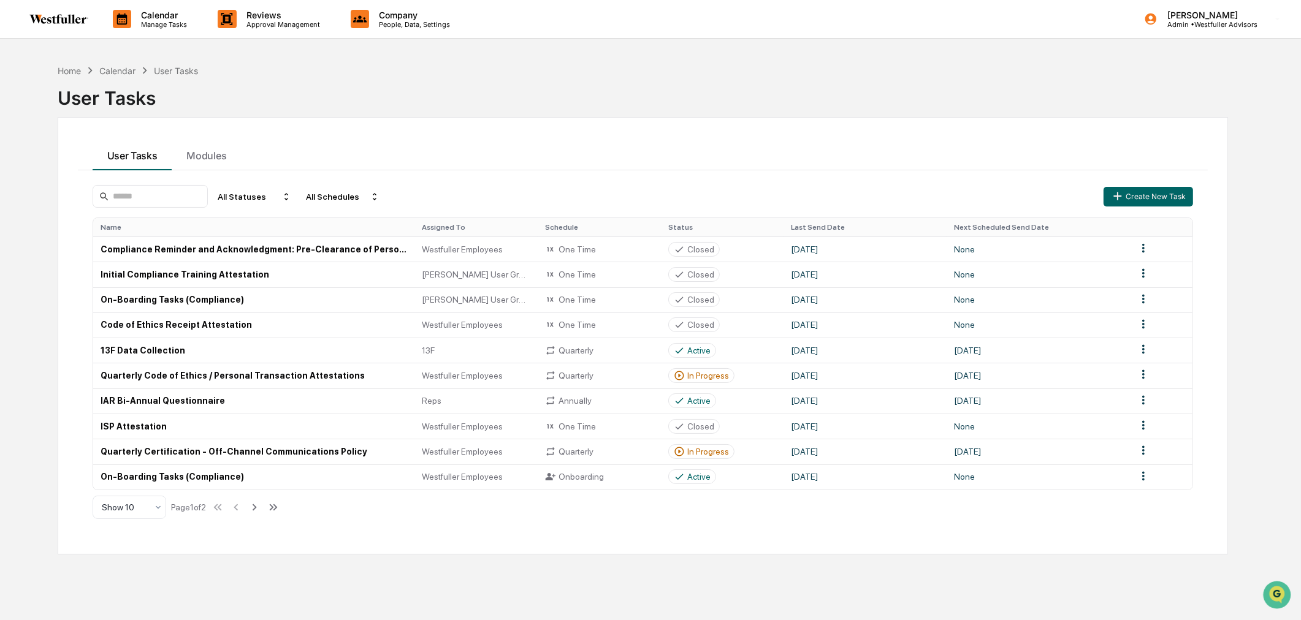
click at [903, 379] on td "[DATE]" at bounding box center [864, 375] width 163 height 25
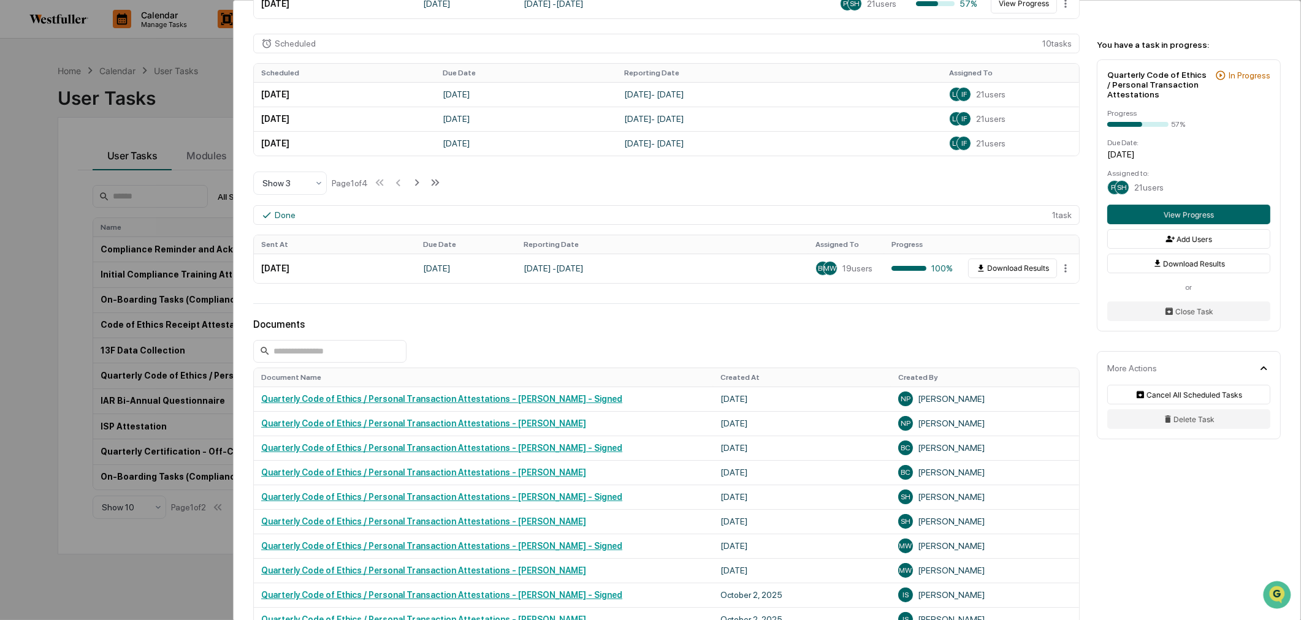
scroll to position [587, 0]
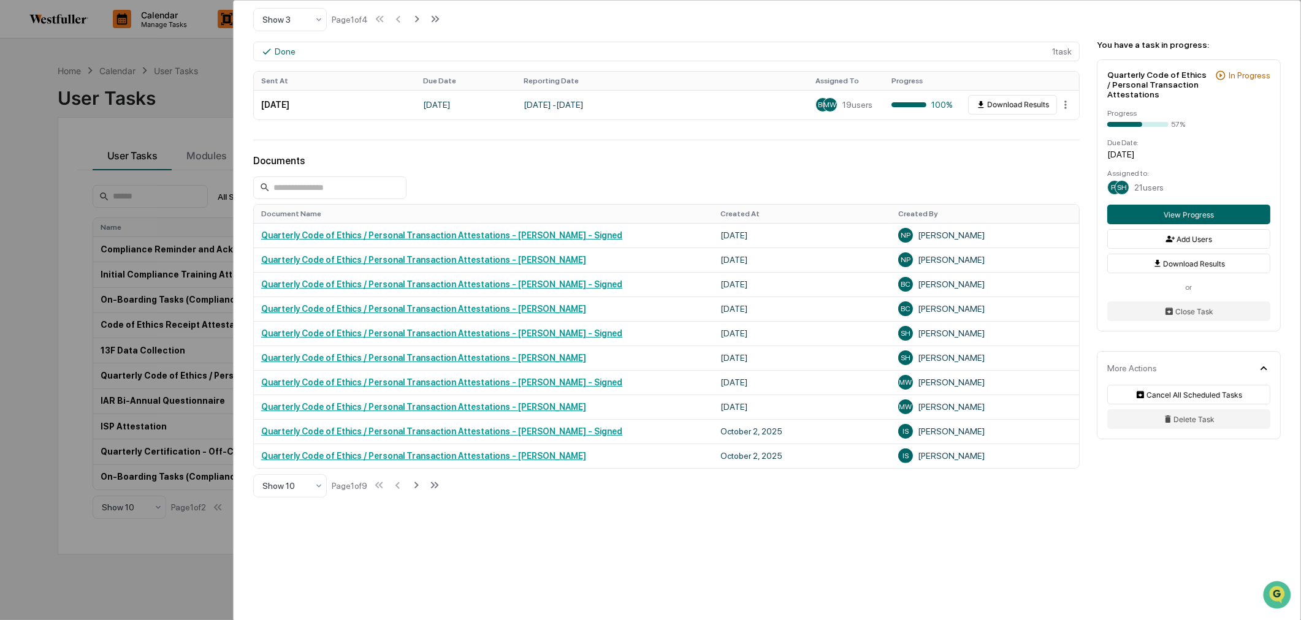
click at [905, 213] on th "Created By" at bounding box center [985, 214] width 188 height 18
click at [315, 481] on div at bounding box center [319, 486] width 10 height 22
click at [290, 601] on div "Show 100" at bounding box center [290, 602] width 72 height 25
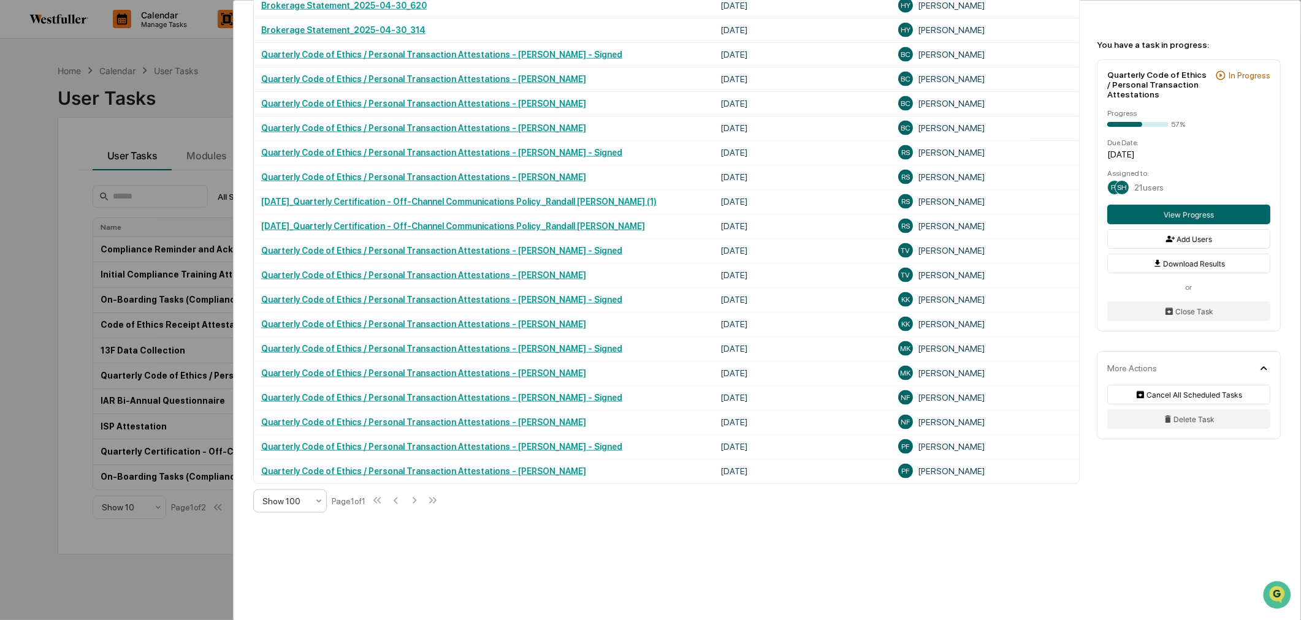
scroll to position [2473, 0]
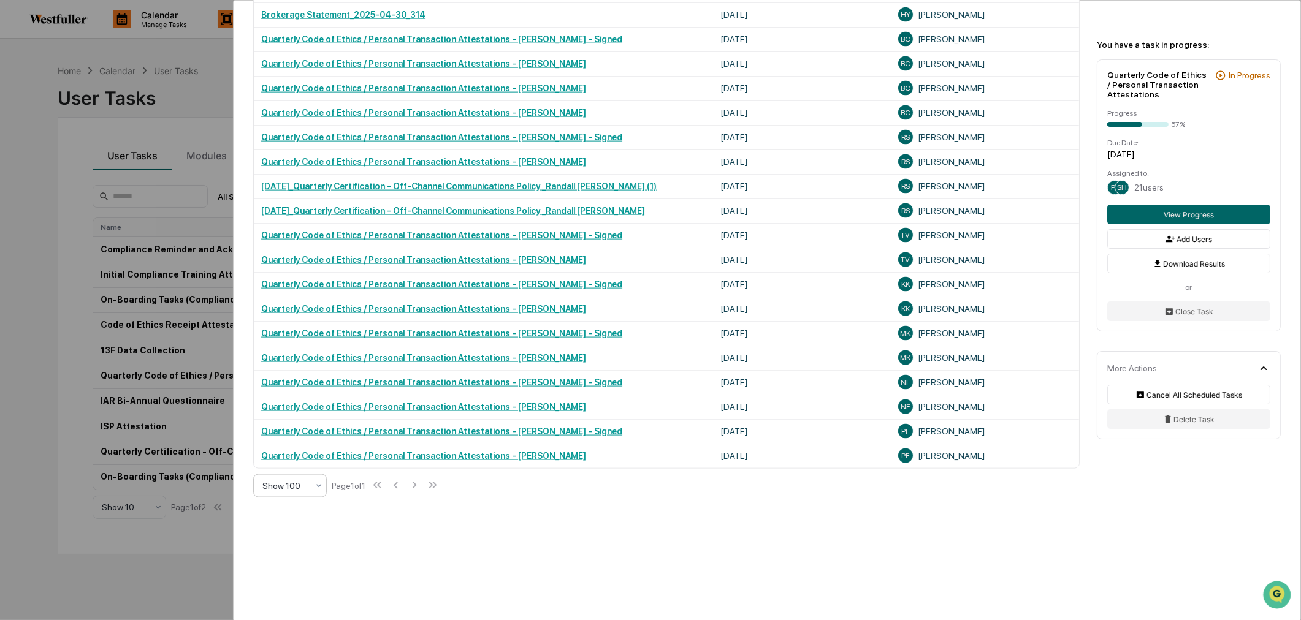
click at [517, 430] on link "Quarterly Code of Ethics / Personal Transaction Attestations - Philip Fried - S…" at bounding box center [441, 432] width 361 height 10
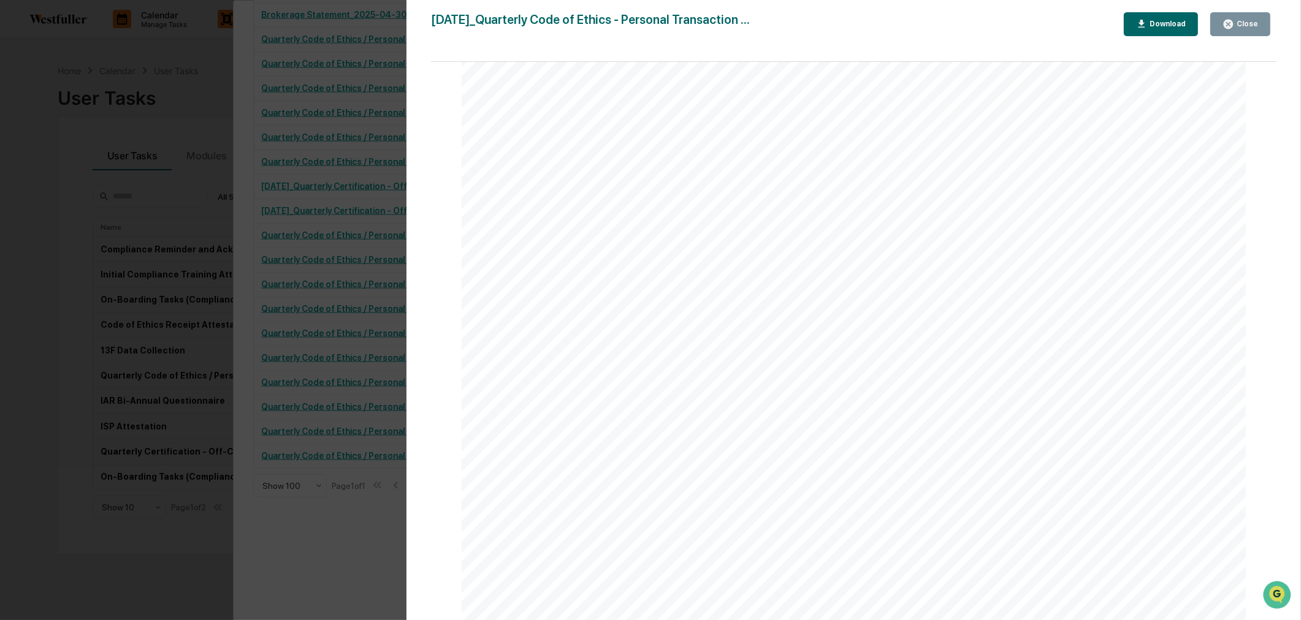
scroll to position [7014, 0]
click at [1254, 15] on button "Close" at bounding box center [1240, 24] width 60 height 24
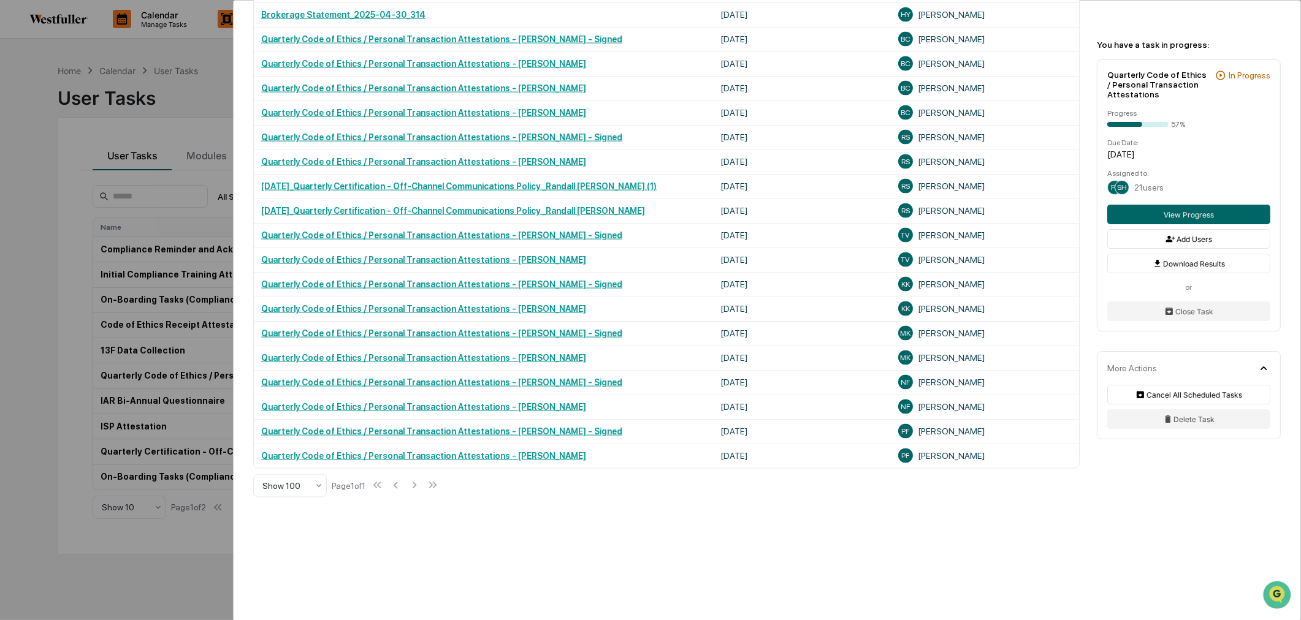
click at [523, 428] on link "Quarterly Code of Ethics / Personal Transaction Attestations - Philip Fried - S…" at bounding box center [441, 432] width 361 height 10
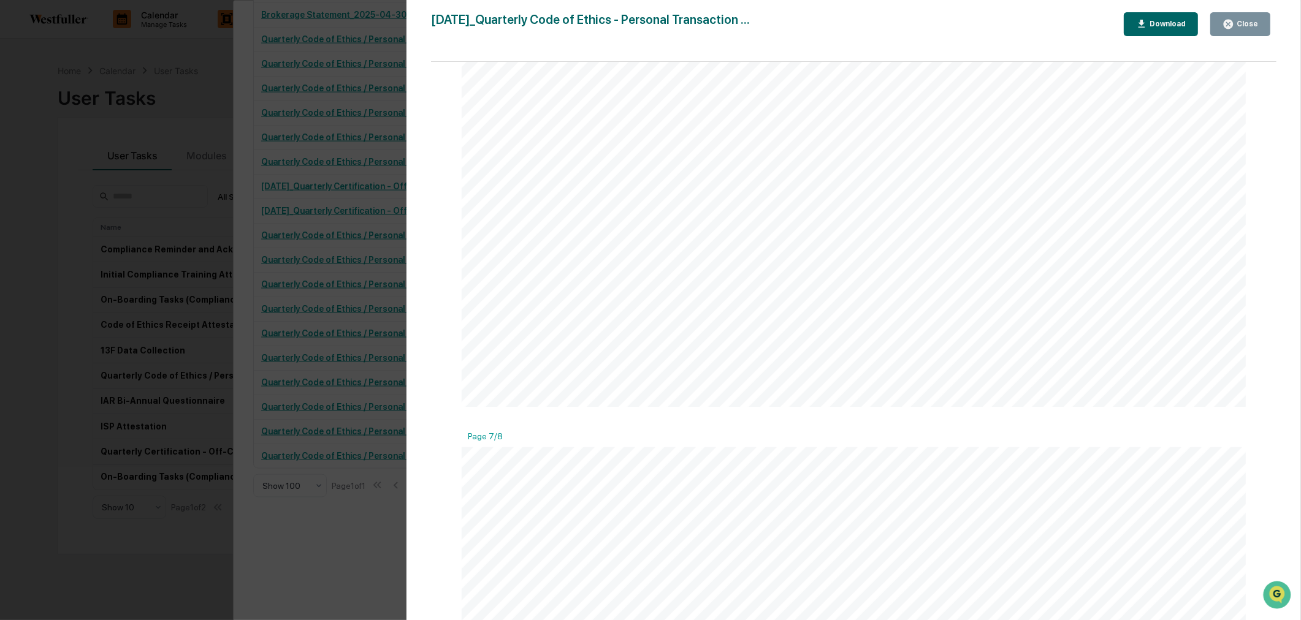
scroll to position [6878, 0]
click at [33, 283] on div "Version History 07/01/2025, 03:07 PM Philip Fried 2025-07-01_Quarterly Code of …" at bounding box center [650, 310] width 1301 height 620
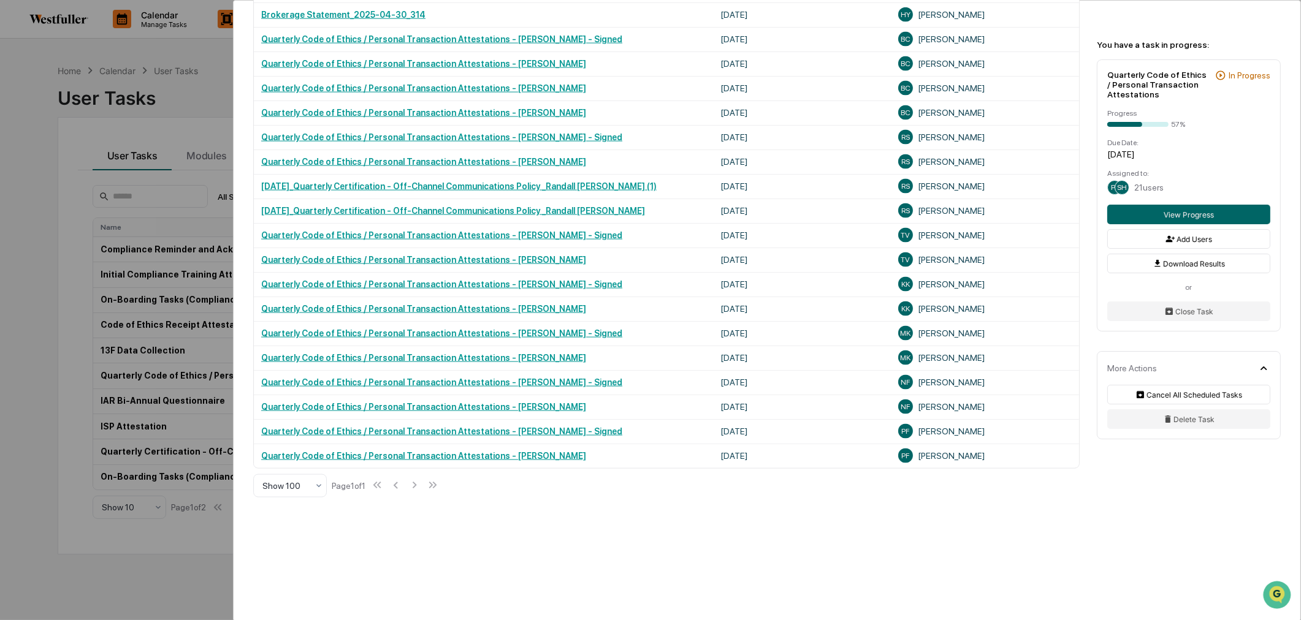
click at [10, 204] on div "User Tasks Quarterly Code of Ethics / Personal Transaction Attestations Quarter…" at bounding box center [650, 310] width 1301 height 620
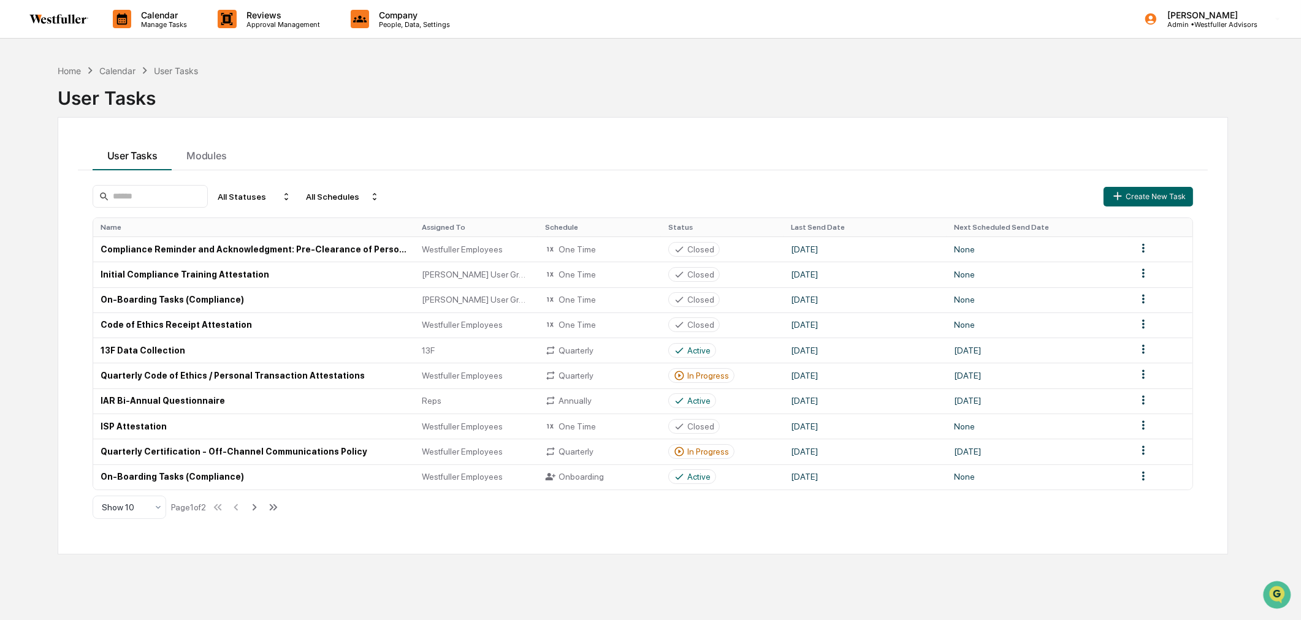
click at [406, 25] on p "People, Data, Settings" at bounding box center [412, 24] width 87 height 9
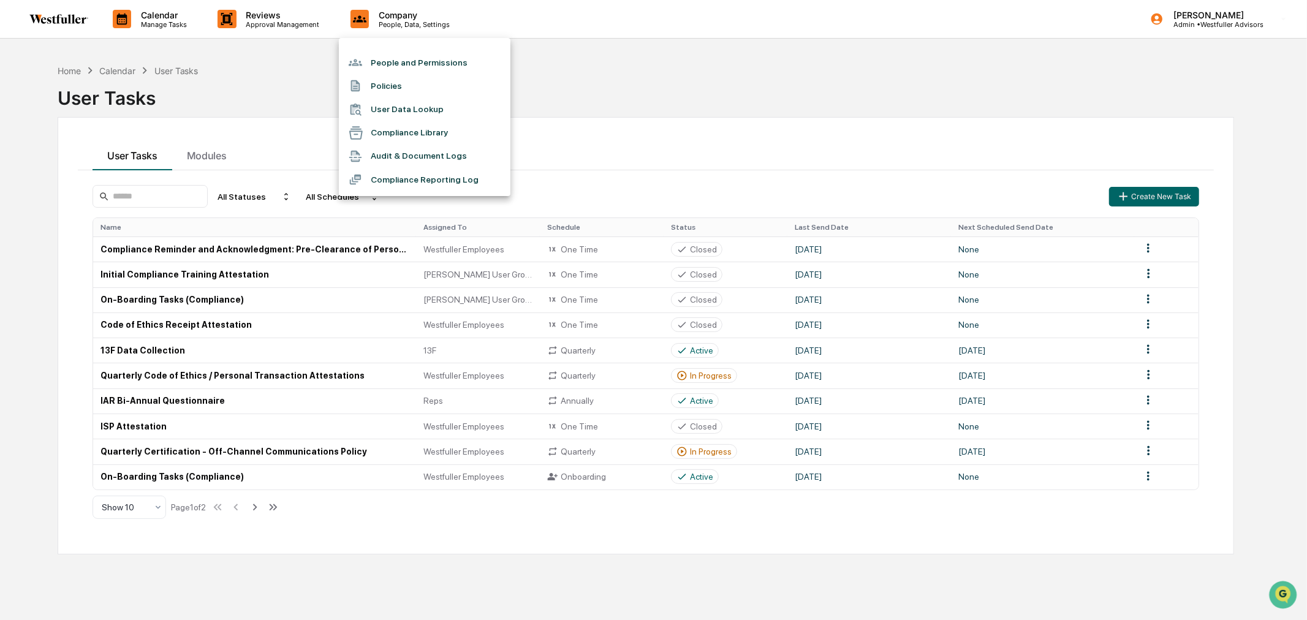
click at [550, 77] on div at bounding box center [653, 310] width 1307 height 620
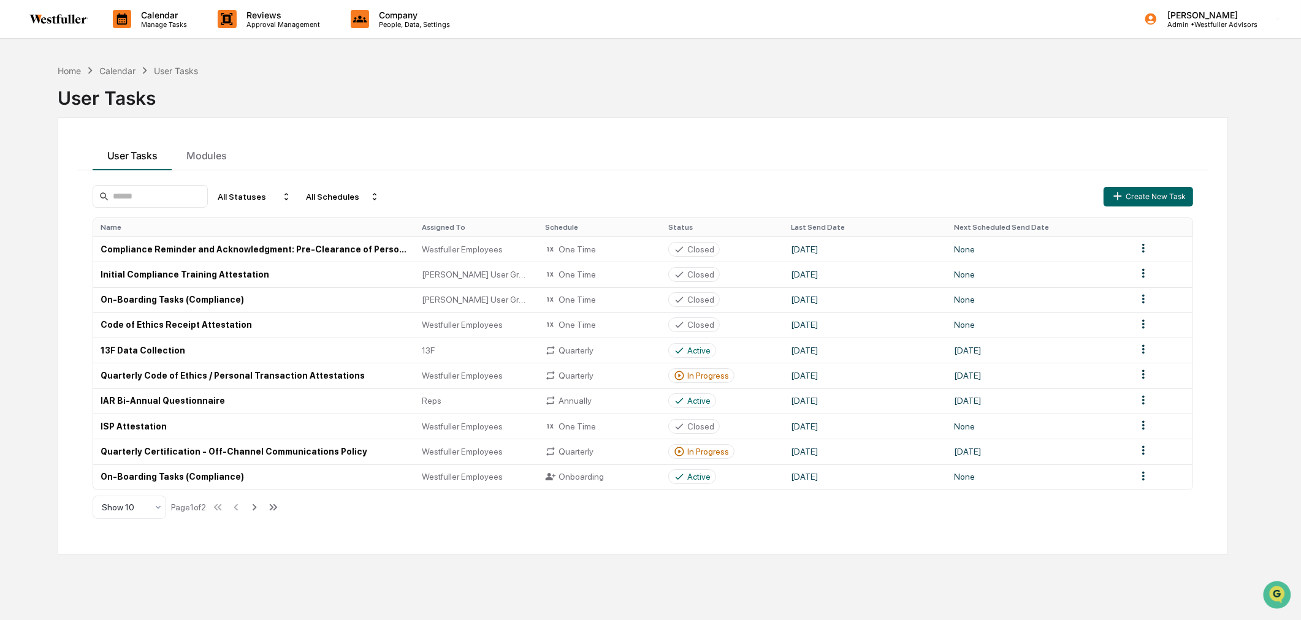
click at [425, 28] on div "Company People, Data, Settings" at bounding box center [406, 19] width 130 height 38
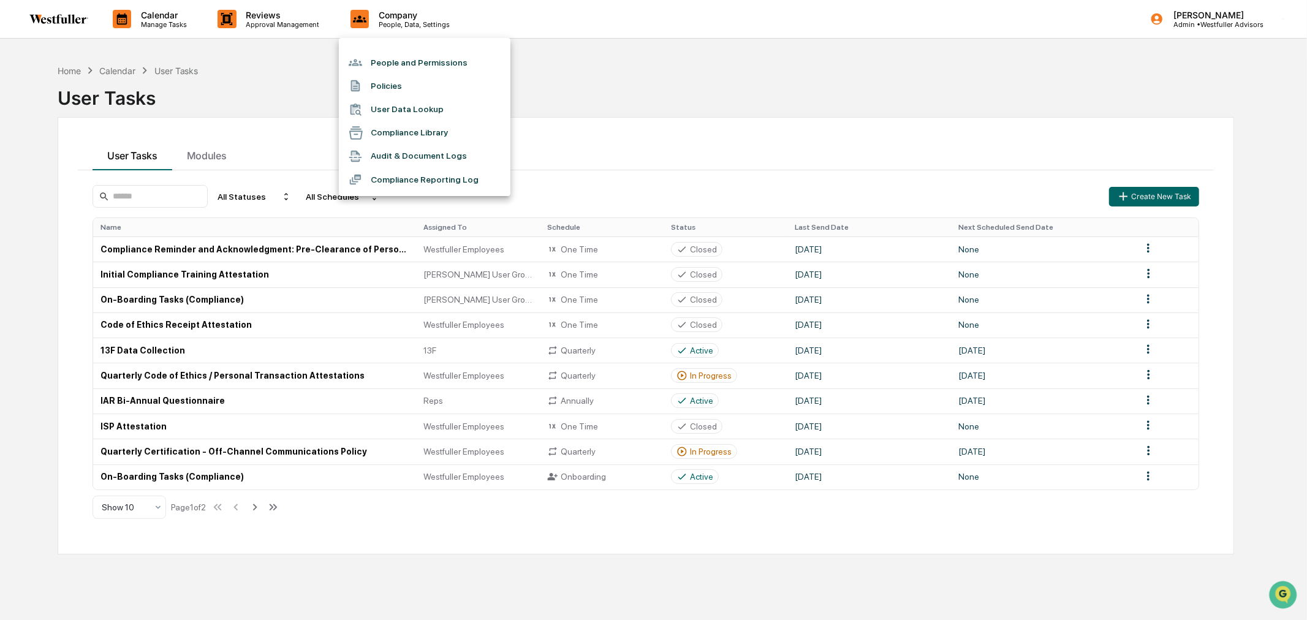
click at [405, 62] on li "People and Permissions" at bounding box center [425, 62] width 172 height 23
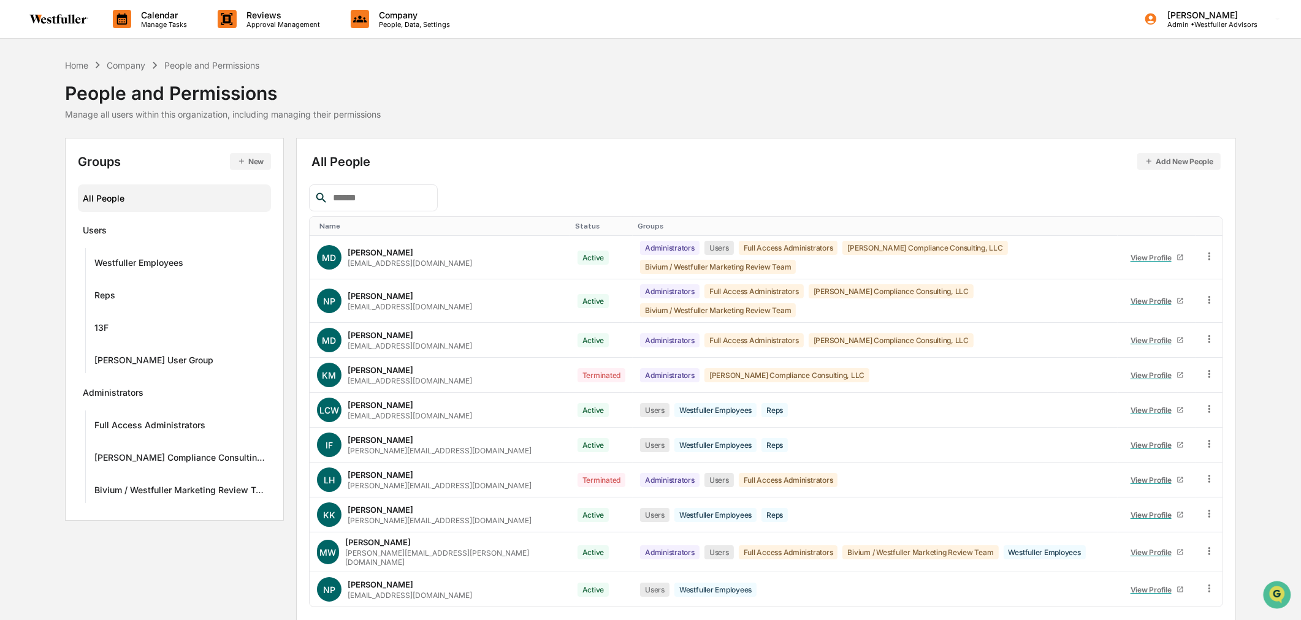
click at [362, 188] on div at bounding box center [373, 197] width 129 height 27
click at [370, 192] on input "text" at bounding box center [380, 198] width 104 height 16
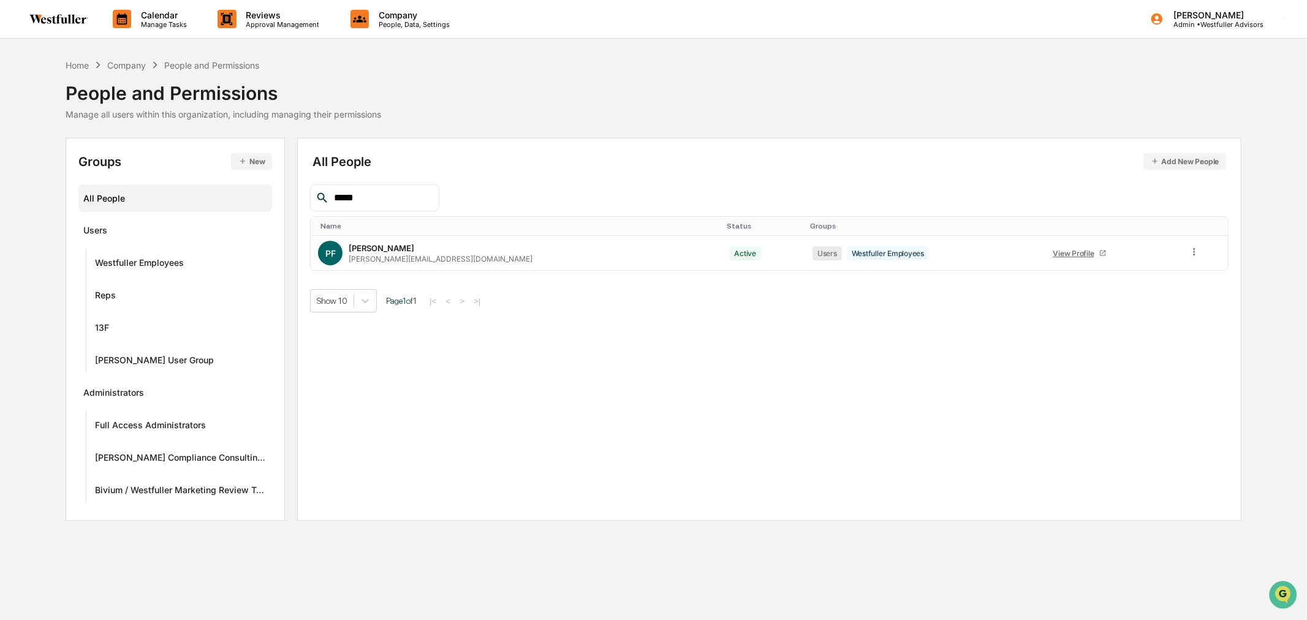
type input "*****"
click at [425, 260] on div "[PERSON_NAME][EMAIL_ADDRESS][DOMAIN_NAME]" at bounding box center [441, 258] width 184 height 9
click at [1048, 258] on link "View Profile" at bounding box center [1080, 253] width 64 height 19
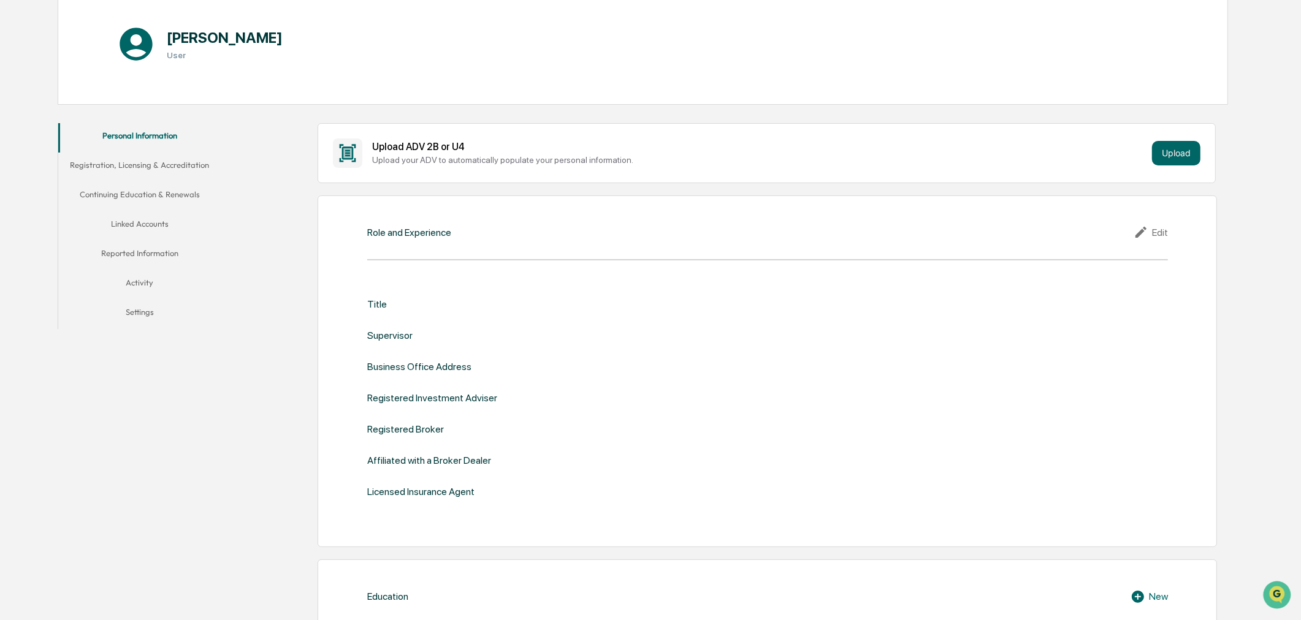
click at [153, 217] on button "Linked Accounts" at bounding box center [139, 225] width 163 height 29
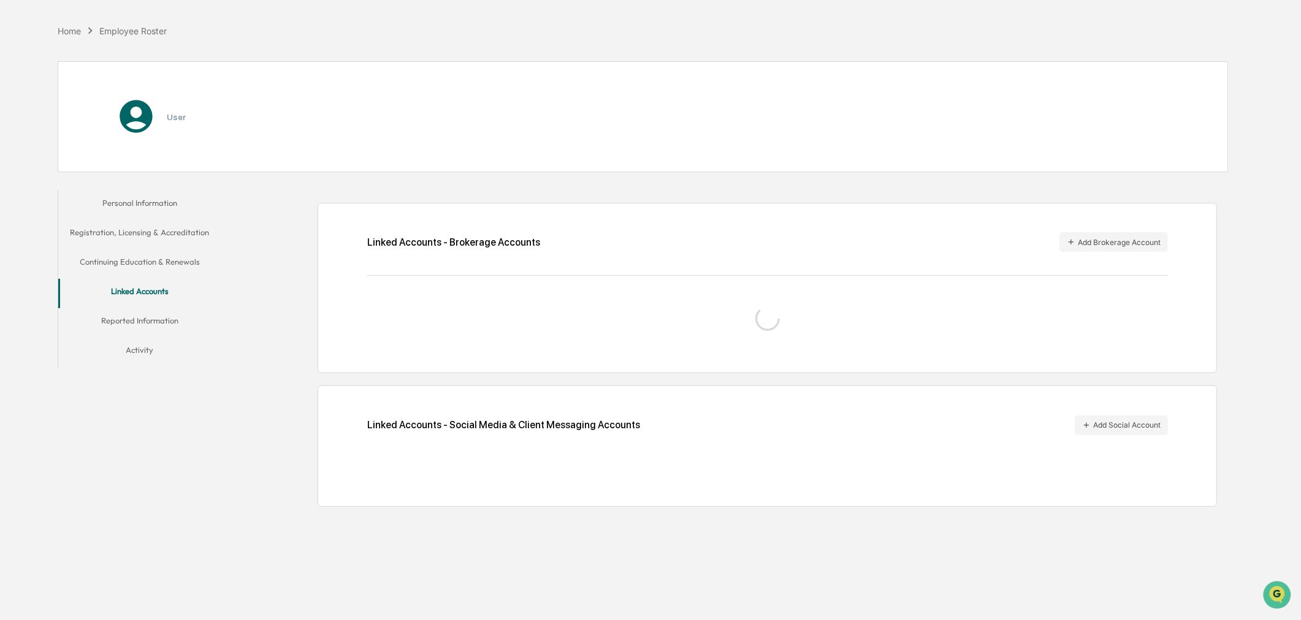
scroll to position [58, 0]
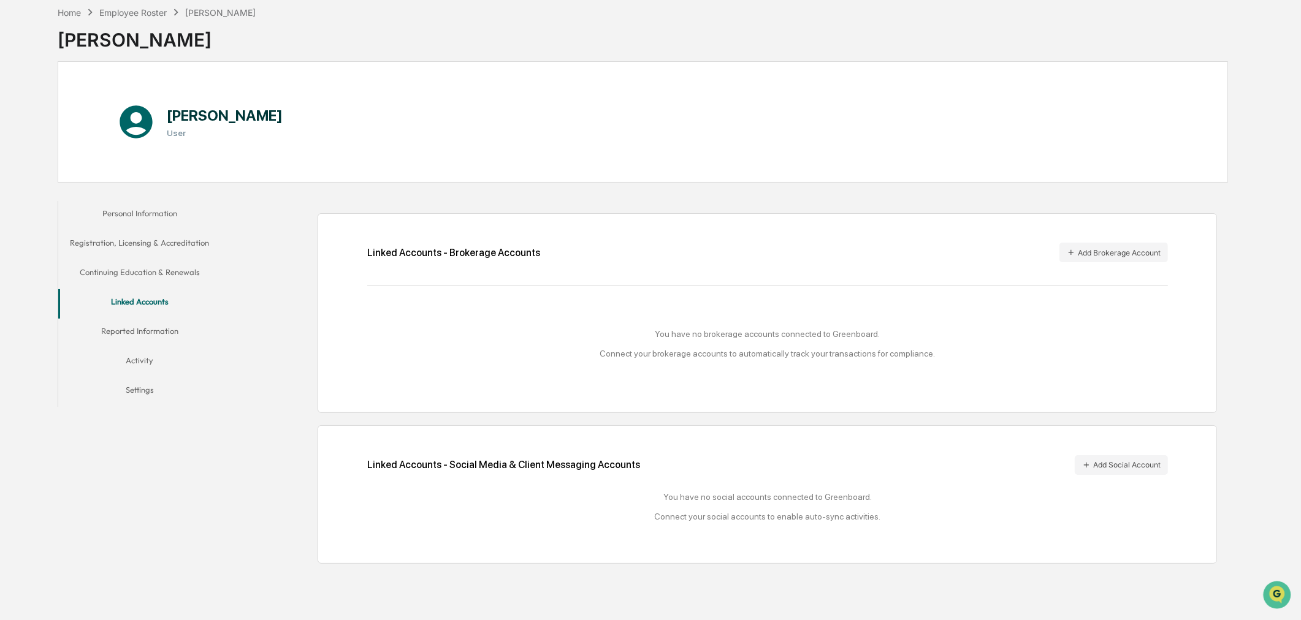
click at [154, 332] on button "Reported Information" at bounding box center [139, 333] width 163 height 29
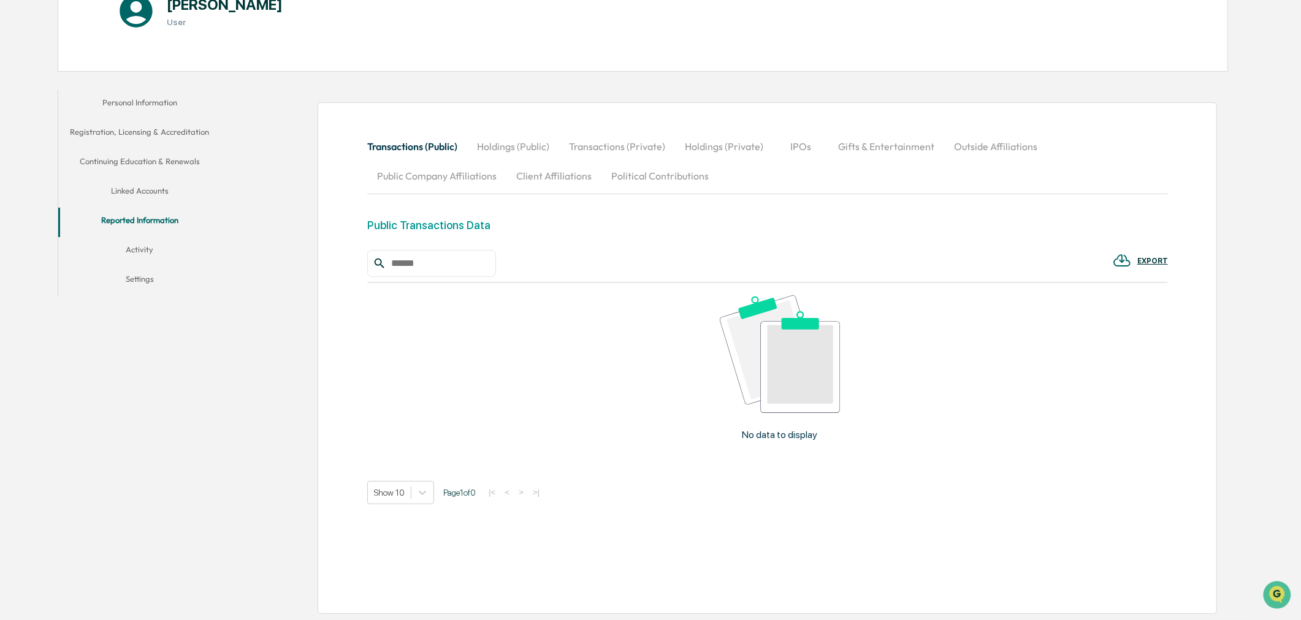
click at [524, 149] on button "Holdings (Public)" at bounding box center [513, 146] width 92 height 29
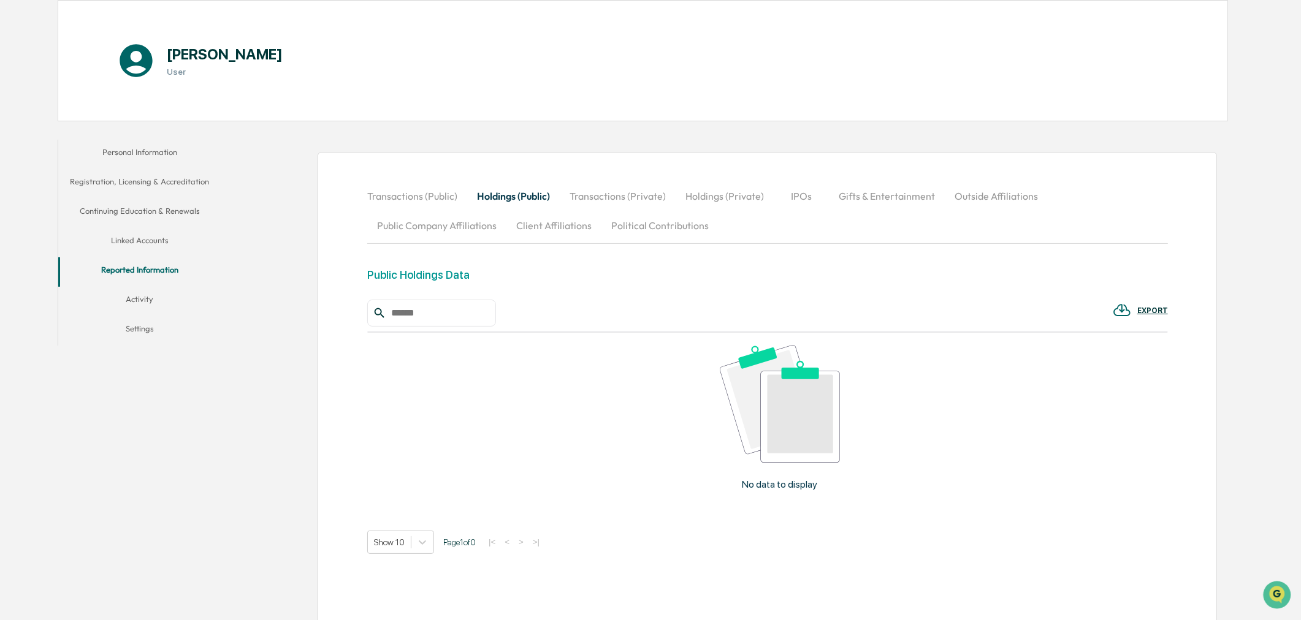
scroll to position [170, 0]
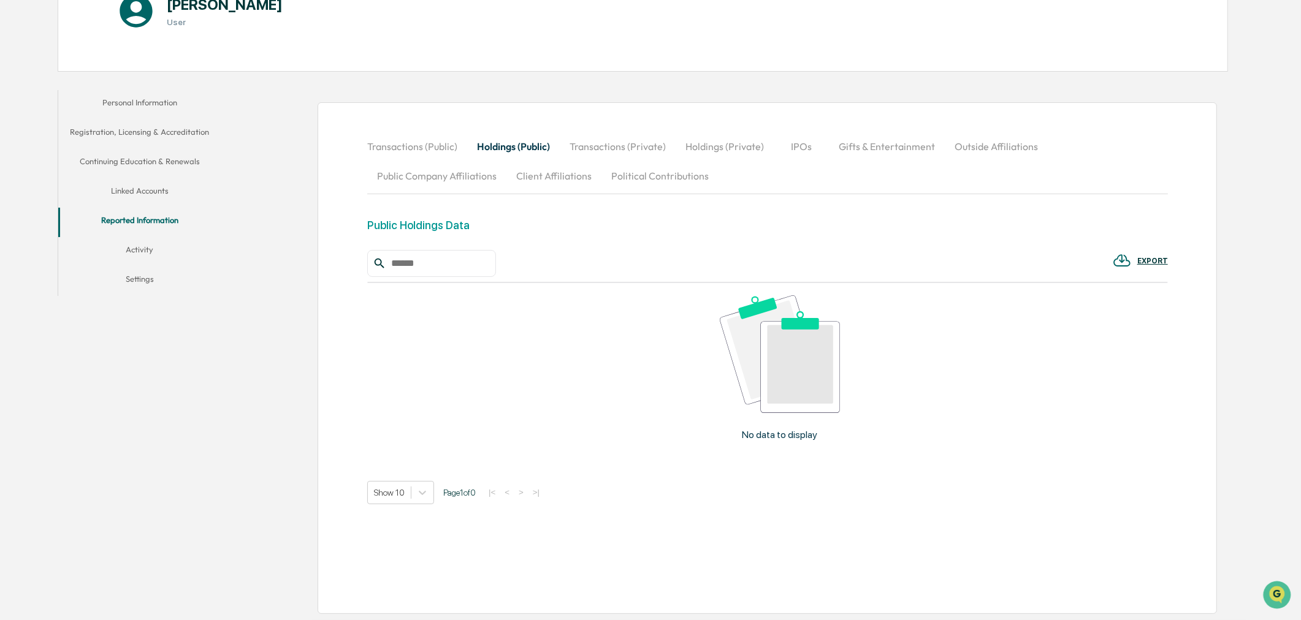
click at [604, 144] on button "Transactions (Private)" at bounding box center [618, 146] width 116 height 29
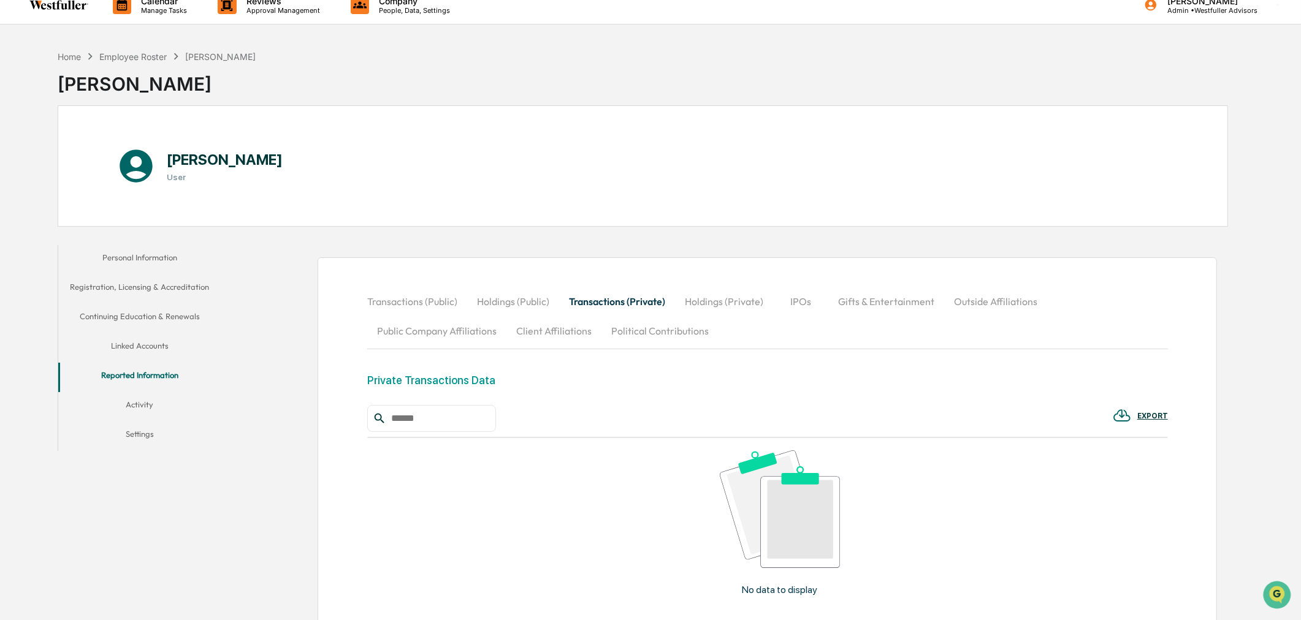
scroll to position [0, 0]
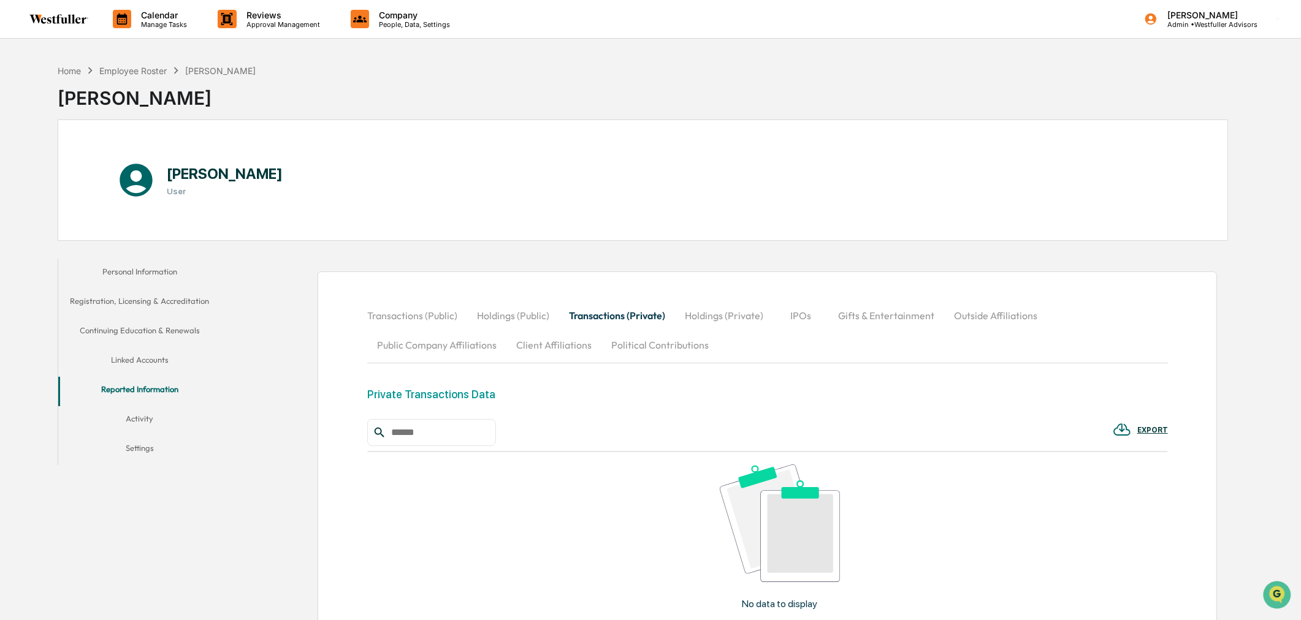
click at [145, 70] on div "Employee Roster" at bounding box center [132, 71] width 67 height 10
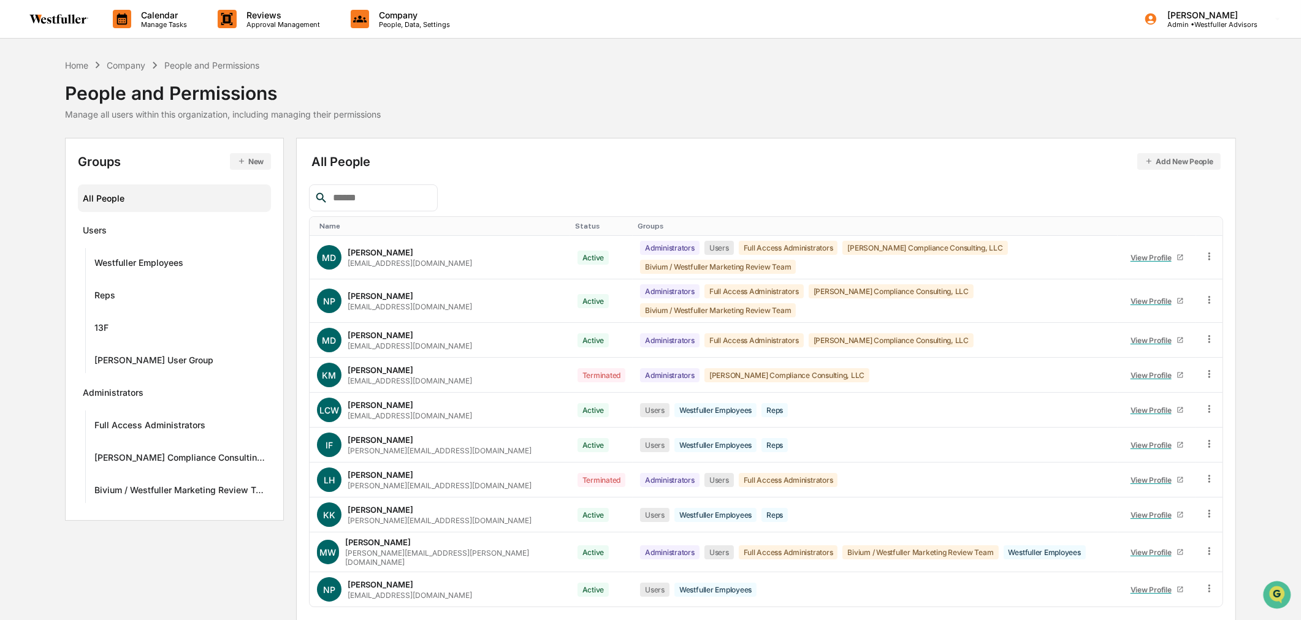
click at [150, 16] on p "Calendar" at bounding box center [162, 15] width 62 height 10
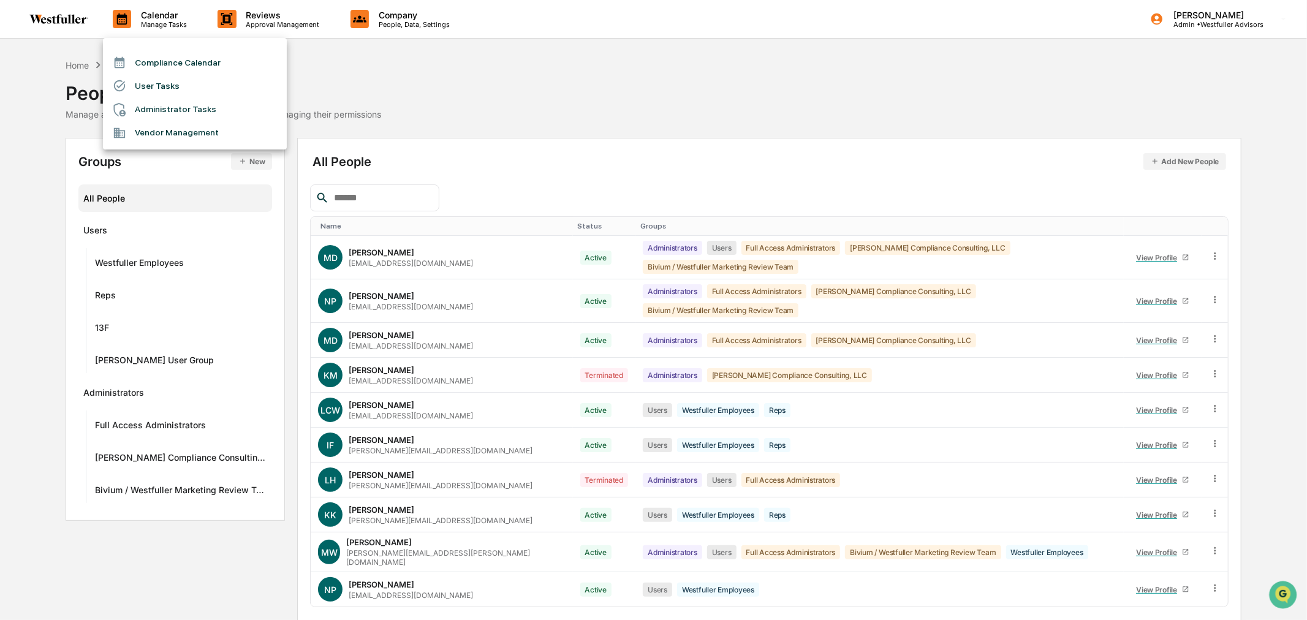
click at [638, 107] on div at bounding box center [653, 310] width 1307 height 620
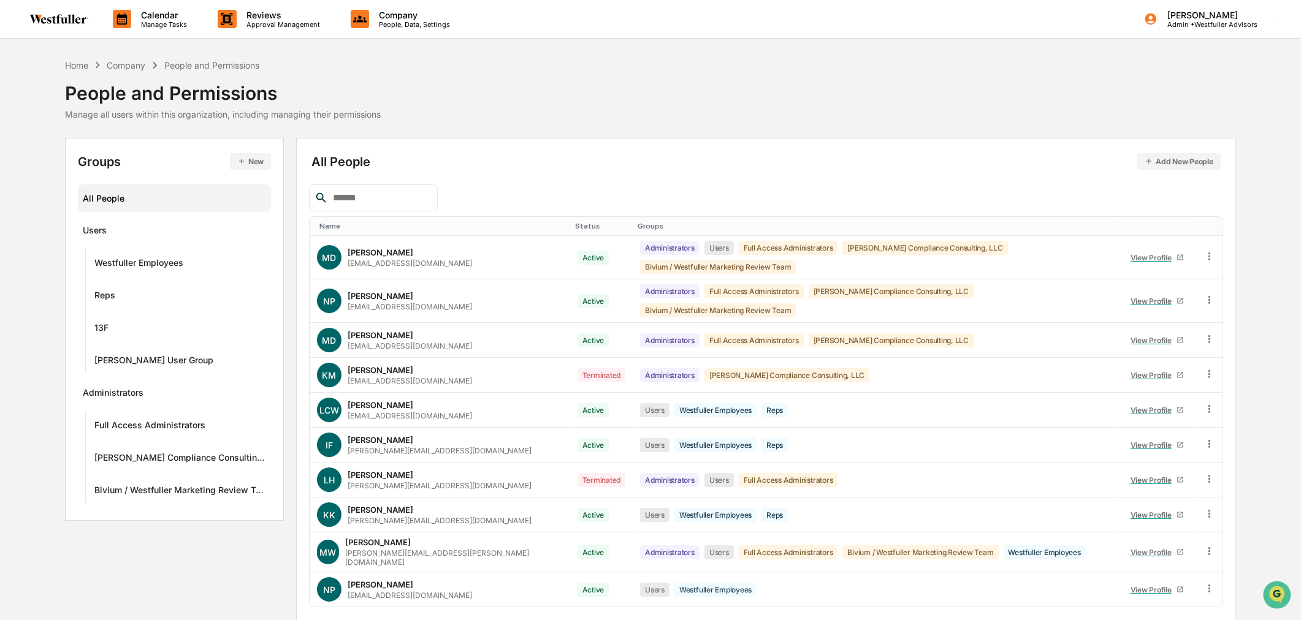
click at [151, 21] on p "Manage Tasks" at bounding box center [162, 24] width 62 height 9
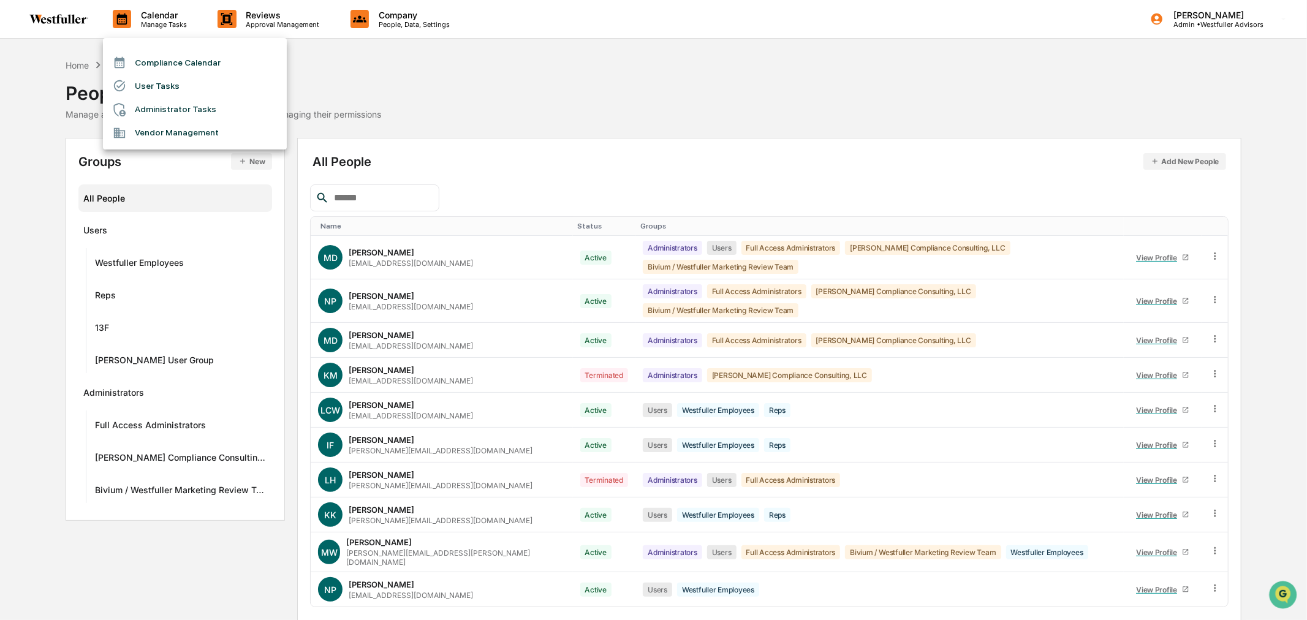
click at [134, 74] on li "Compliance Calendar" at bounding box center [195, 62] width 184 height 23
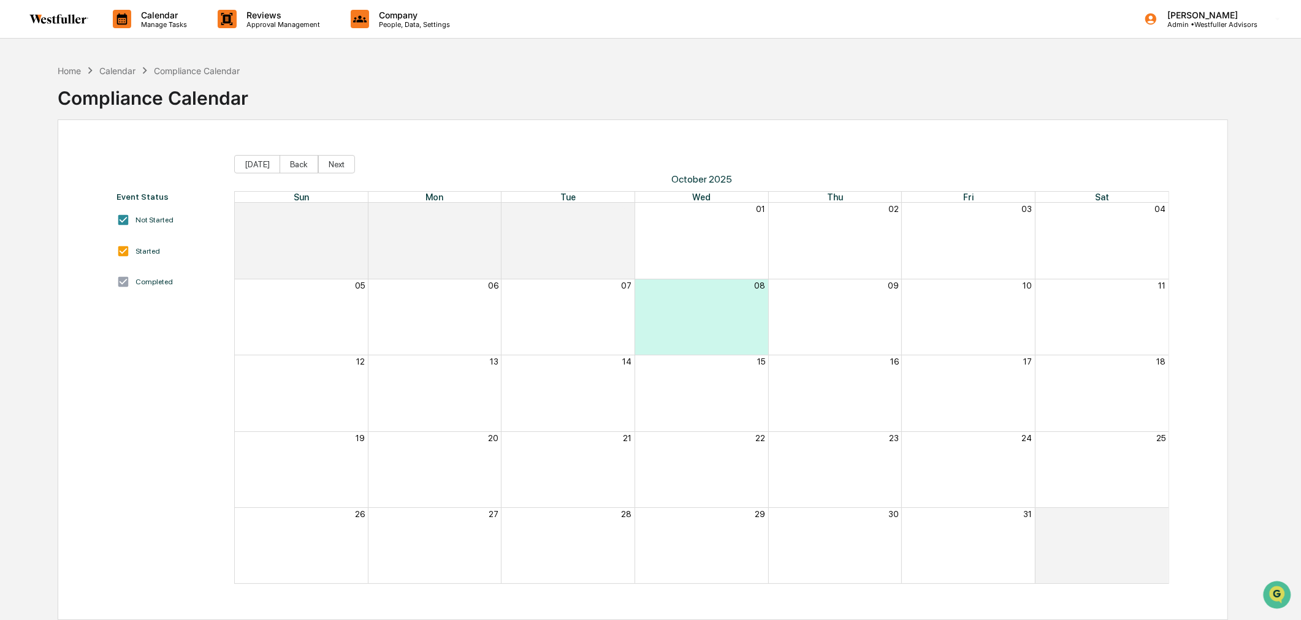
click at [133, 18] on p "Calendar" at bounding box center [162, 15] width 62 height 10
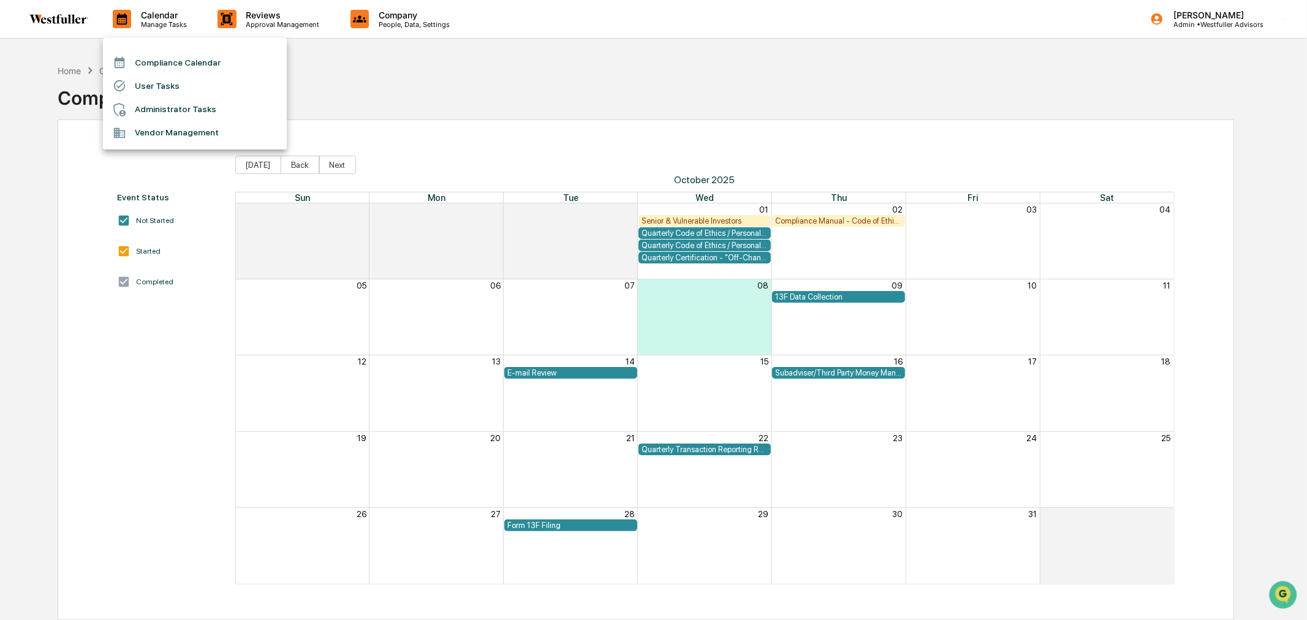
click at [139, 88] on li "User Tasks" at bounding box center [195, 85] width 184 height 23
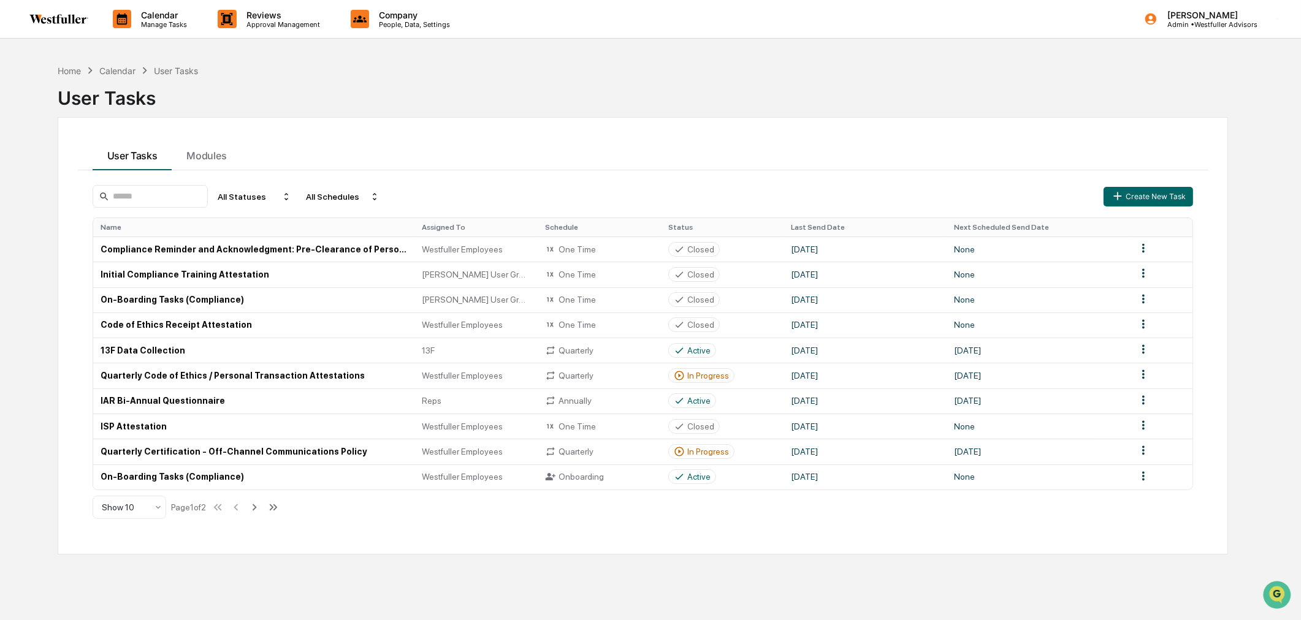
click at [192, 352] on td "13F Data Collection" at bounding box center [254, 350] width 322 height 25
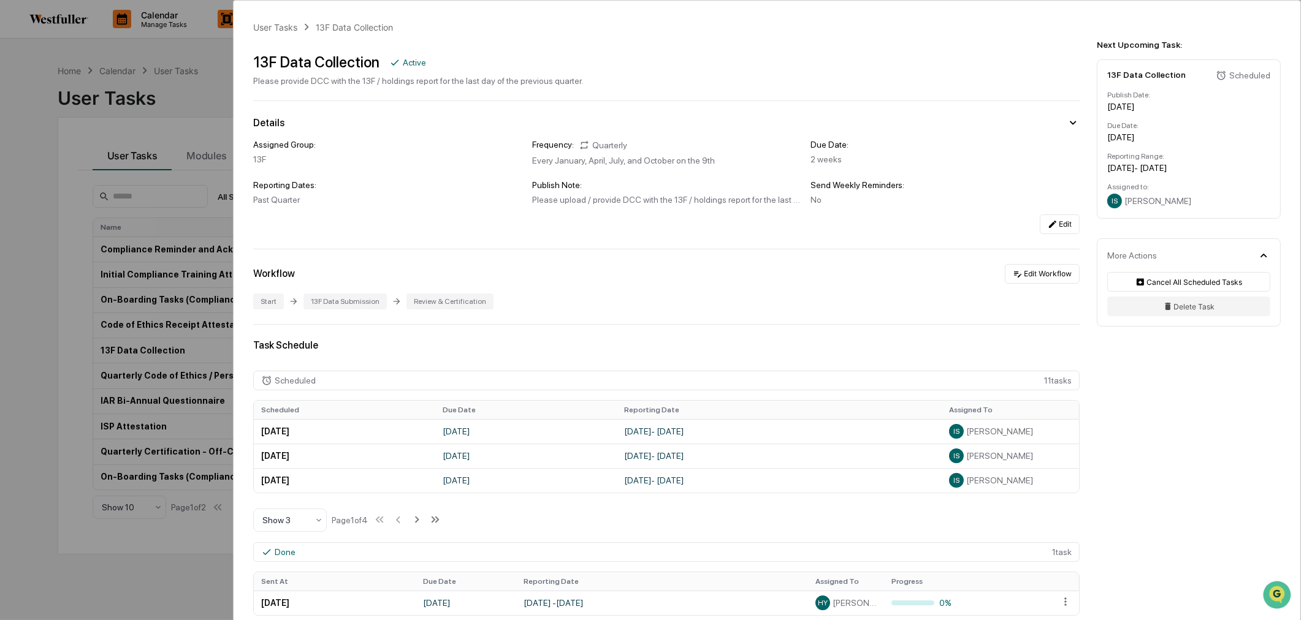
click at [1055, 229] on button "Edit" at bounding box center [1060, 225] width 40 height 20
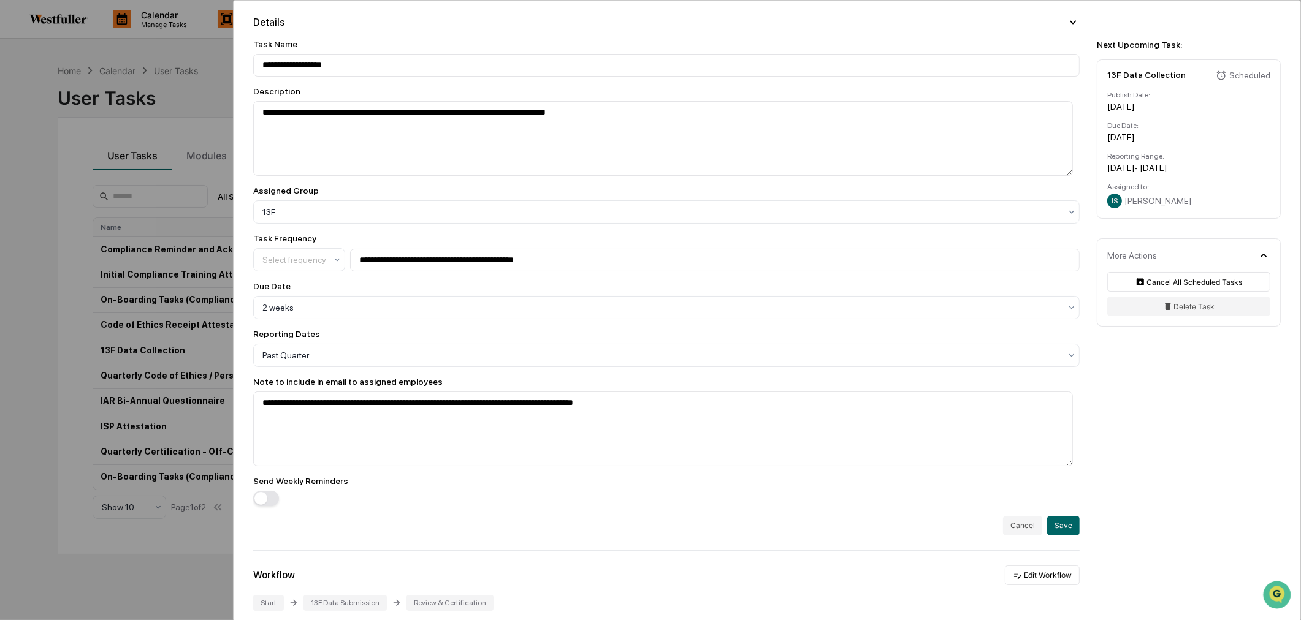
scroll to position [136, 0]
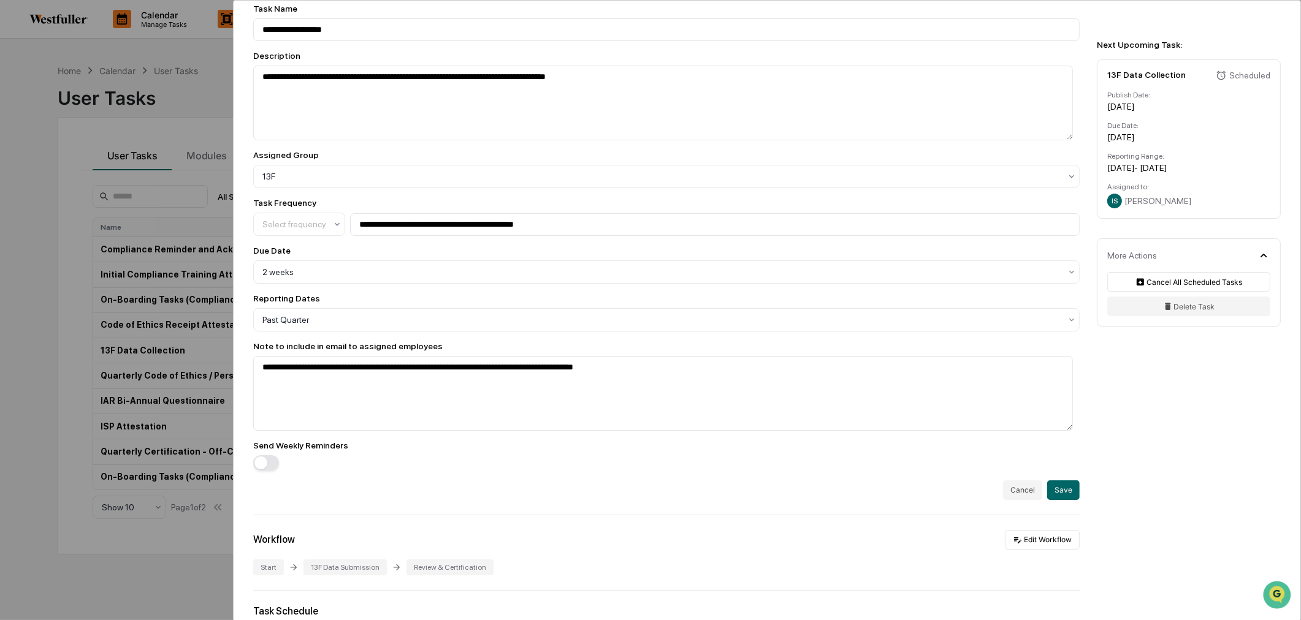
click at [1016, 490] on button "Cancel" at bounding box center [1022, 491] width 39 height 20
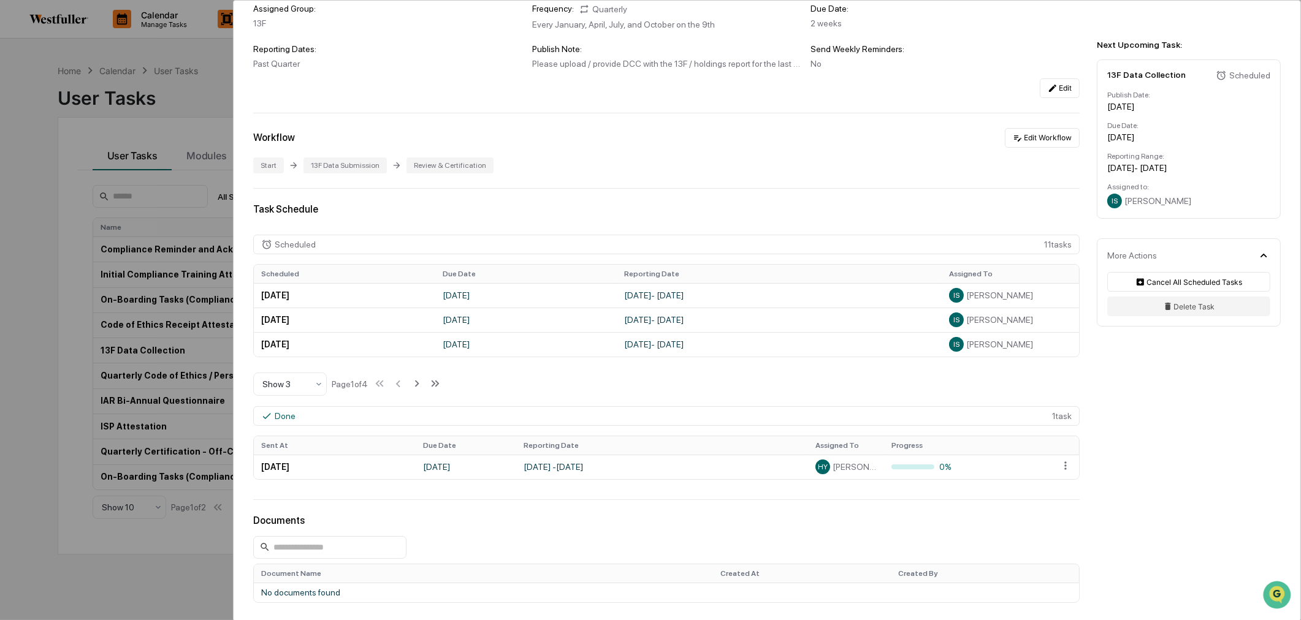
click at [39, 219] on div "User Tasks 13F Data Collection 13F Data Collection Active Please provide DCC wi…" at bounding box center [650, 310] width 1301 height 620
